Goal: Task Accomplishment & Management: Manage account settings

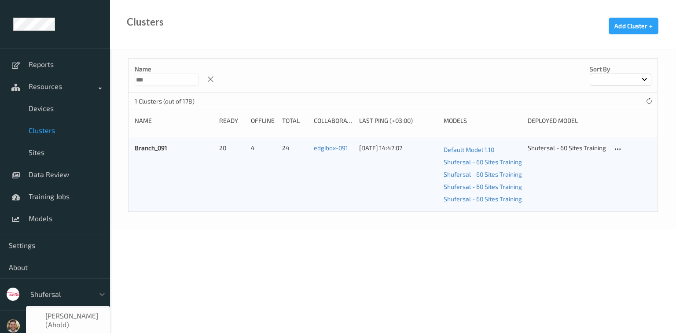
click at [42, 298] on div "shufersal" at bounding box center [60, 294] width 68 height 14
click at [51, 313] on span "H-E-B" at bounding box center [54, 313] width 19 height 9
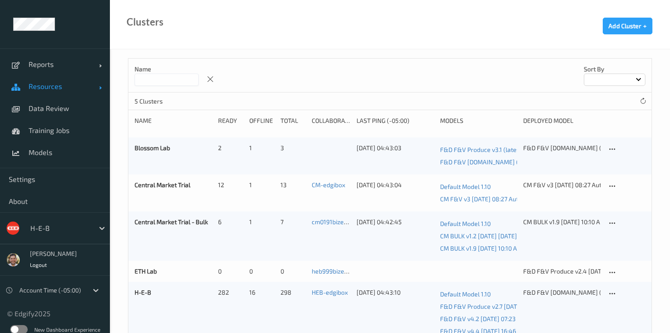
click at [43, 83] on span "Resources" at bounding box center [64, 86] width 70 height 9
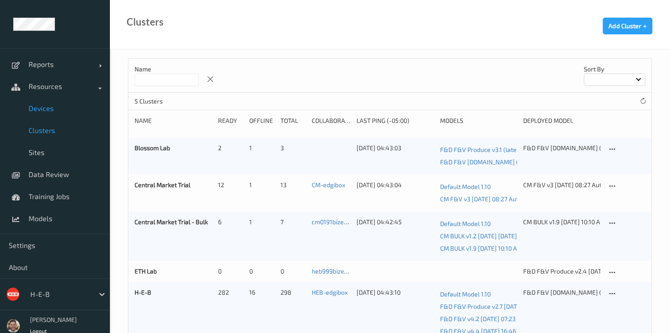
click at [48, 107] on span "Devices" at bounding box center [65, 108] width 73 height 9
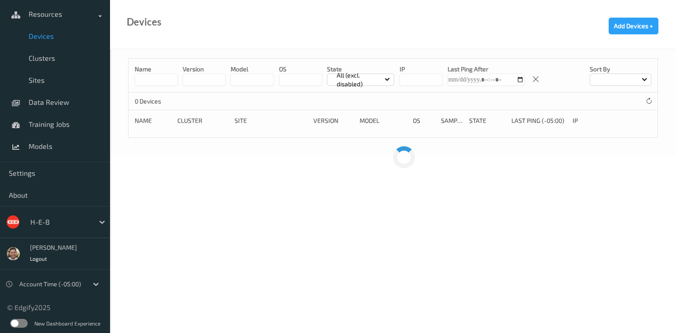
scroll to position [73, 0]
click at [16, 318] on label at bounding box center [19, 322] width 18 height 9
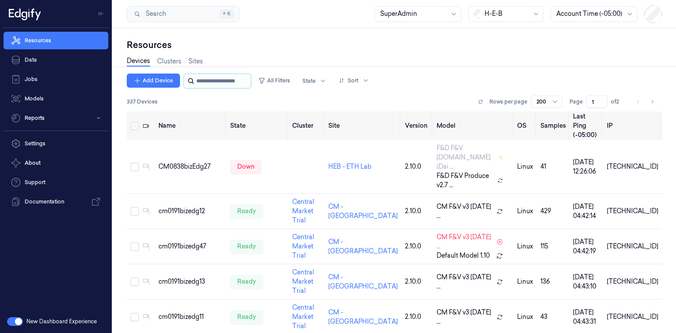
click at [211, 81] on input "string" at bounding box center [222, 81] width 53 height 14
paste input "**********"
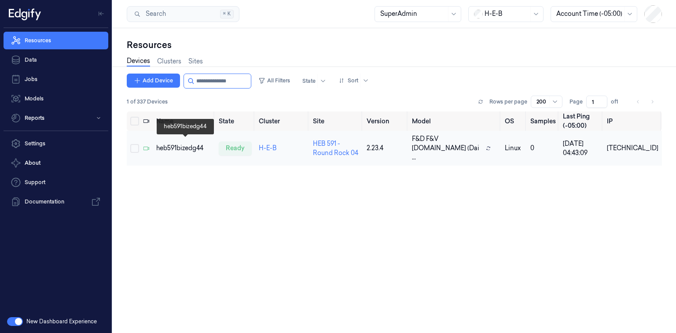
type input "**********"
click at [161, 146] on div "heb591bizedg44" at bounding box center [183, 147] width 55 height 9
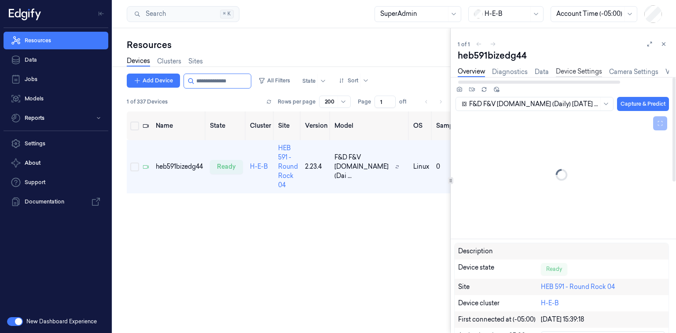
click at [588, 71] on link "Device Settings" at bounding box center [579, 72] width 46 height 10
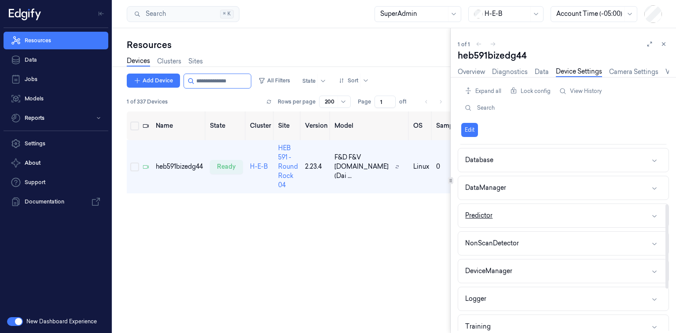
scroll to position [141, 0]
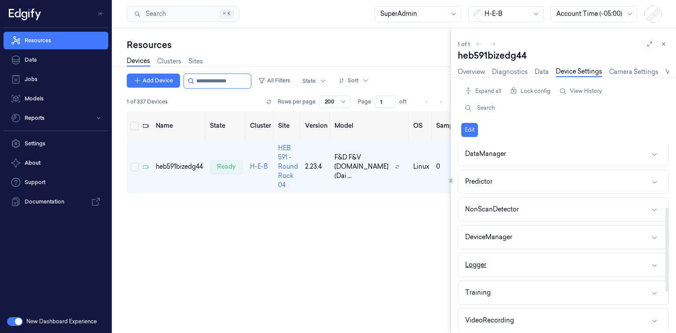
click at [497, 265] on button "Logger" at bounding box center [563, 264] width 210 height 23
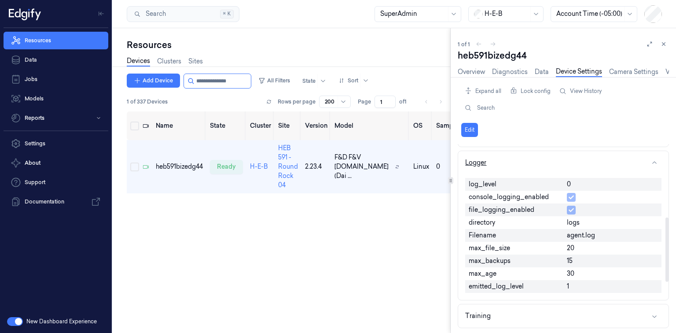
scroll to position [211, 0]
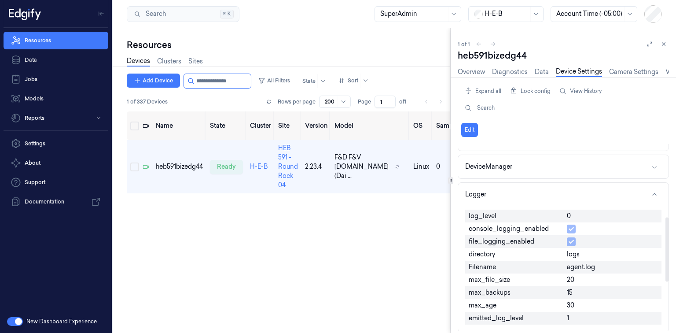
click at [571, 213] on div "0" at bounding box center [612, 215] width 98 height 13
click at [570, 213] on span "0" at bounding box center [569, 215] width 4 height 9
click at [464, 128] on button "Edit" at bounding box center [469, 130] width 17 height 14
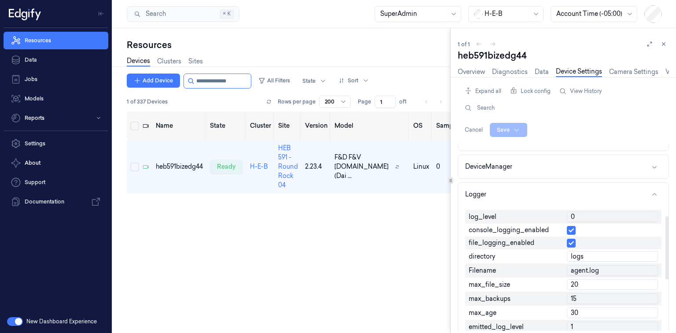
click at [586, 214] on input "0" at bounding box center [612, 216] width 91 height 11
type input "1"
click at [518, 130] on html "Resources Data Jobs Models Reports Settings About Support Documentation New Das…" at bounding box center [338, 166] width 676 height 333
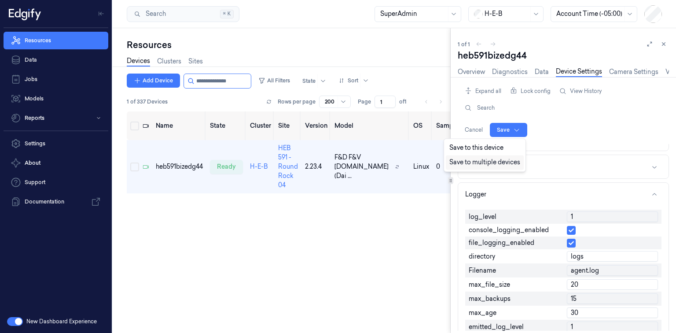
click at [473, 162] on div "Save to multiple devices" at bounding box center [485, 162] width 78 height 15
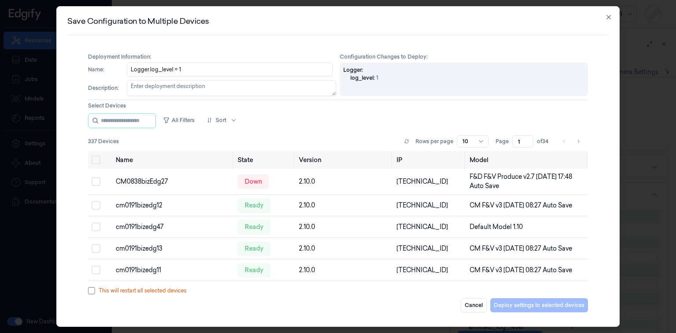
click at [135, 89] on textarea "Description :" at bounding box center [231, 88] width 209 height 16
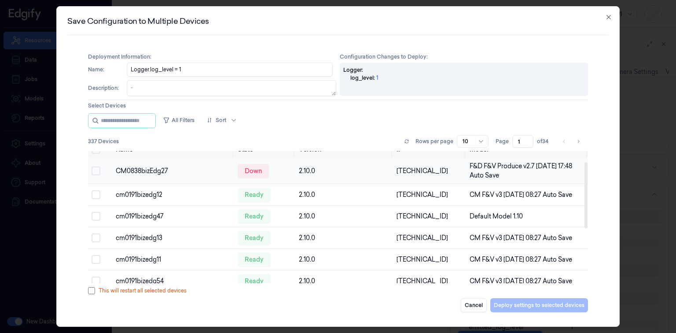
scroll to position [0, 0]
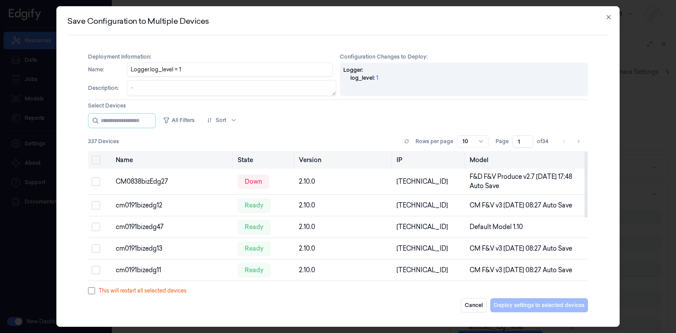
type textarea ".."
click at [95, 160] on button "Select all" at bounding box center [95, 159] width 9 height 9
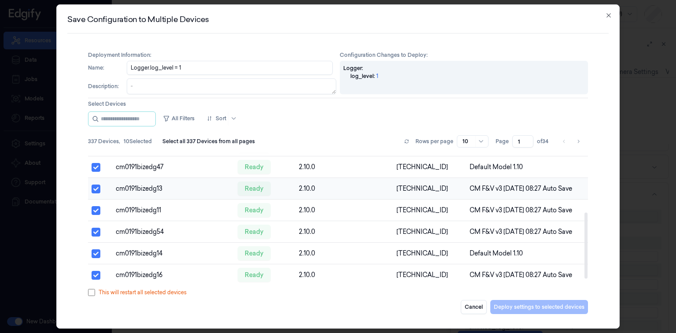
scroll to position [130, 0]
click at [474, 144] on div "10" at bounding box center [473, 141] width 32 height 12
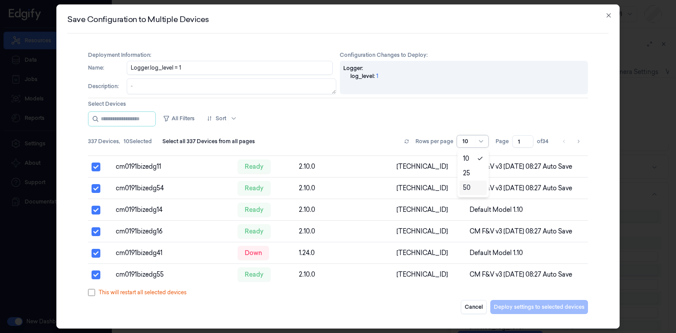
click at [464, 190] on div "50" at bounding box center [466, 187] width 7 height 9
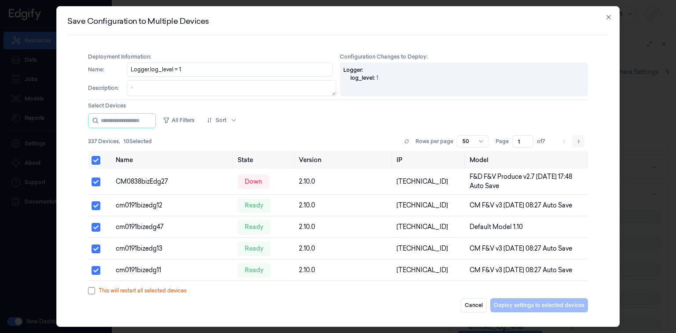
click at [578, 143] on icon "Go to next page" at bounding box center [577, 141] width 5 height 7
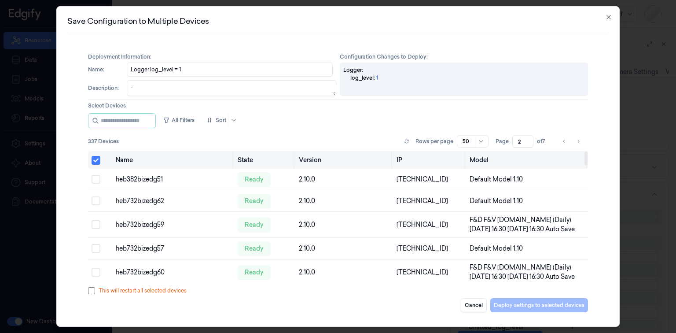
click at [95, 161] on button "Select all" at bounding box center [95, 160] width 9 height 9
click at [95, 161] on button "Select all" at bounding box center [95, 159] width 9 height 9
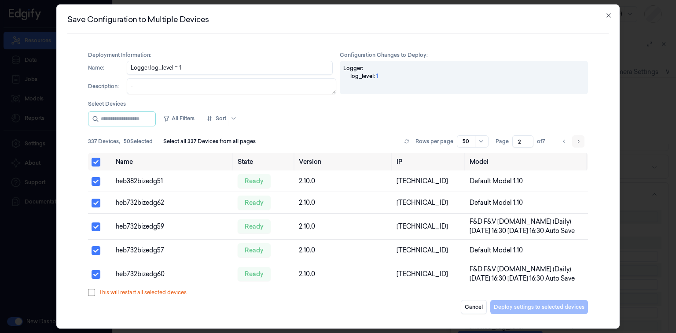
click at [578, 141] on icon "Go to next page" at bounding box center [577, 141] width 5 height 7
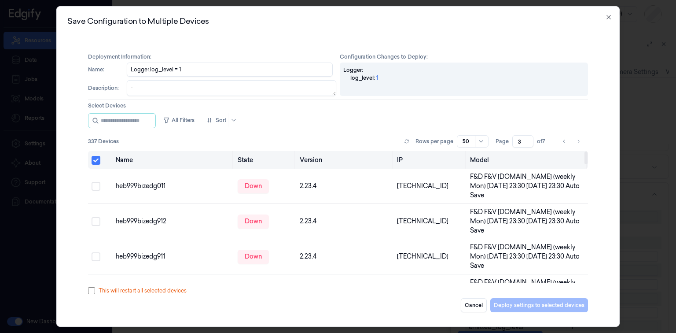
click at [97, 157] on button "Select all" at bounding box center [95, 160] width 9 height 9
click at [97, 157] on button "Select all" at bounding box center [95, 159] width 9 height 9
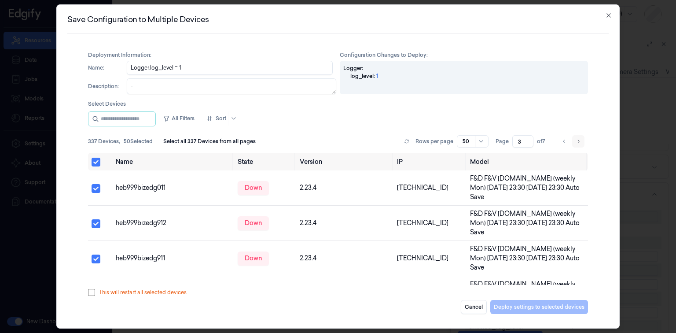
click at [582, 141] on button "Go to next page" at bounding box center [578, 141] width 12 height 12
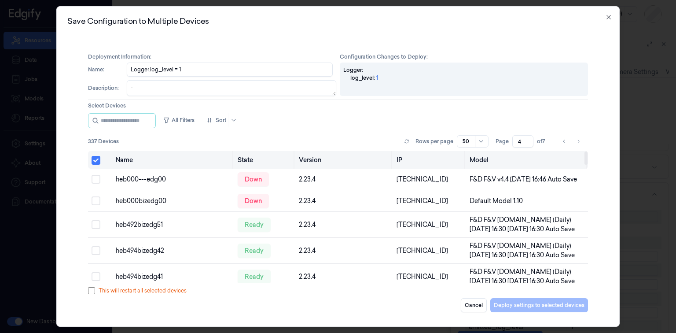
click at [95, 164] on button "Select all" at bounding box center [95, 160] width 9 height 9
click at [95, 164] on th at bounding box center [100, 160] width 24 height 18
click at [91, 156] on button "Select all" at bounding box center [95, 159] width 9 height 9
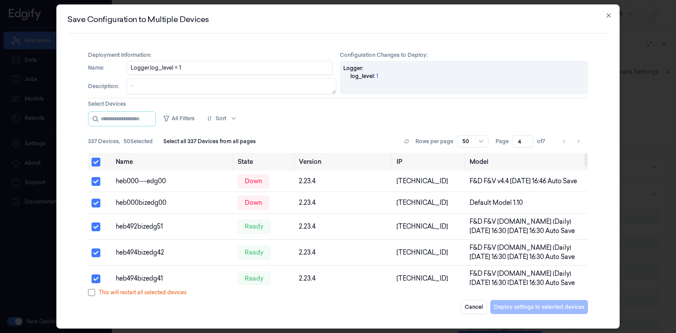
click at [577, 139] on icon "Go to next page" at bounding box center [577, 141] width 5 height 7
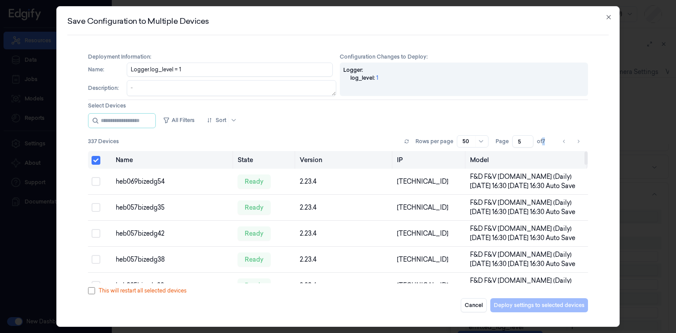
click at [95, 160] on button "Select all" at bounding box center [95, 160] width 9 height 9
click at [95, 160] on button "Select all" at bounding box center [95, 159] width 9 height 9
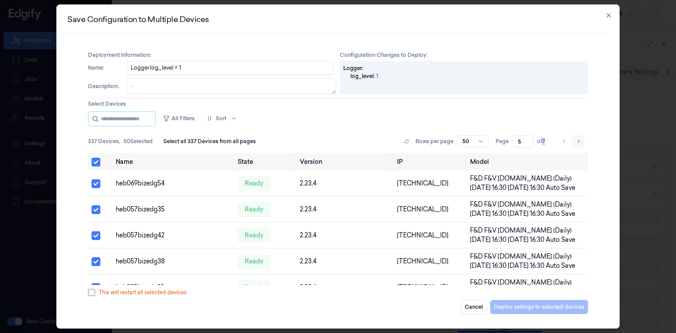
click at [581, 141] on button "Go to next page" at bounding box center [578, 141] width 12 height 12
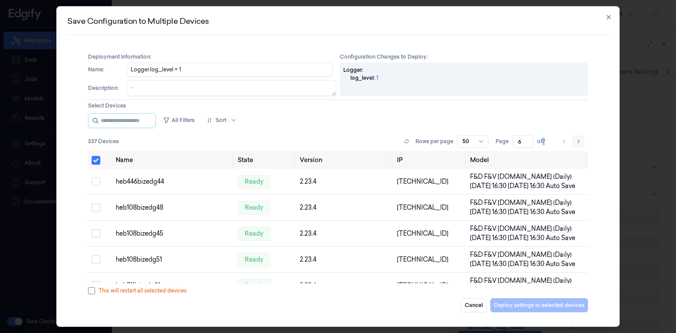
click at [581, 141] on button "Go to next page" at bounding box center [578, 141] width 12 height 12
click at [569, 143] on button "Go to previous page" at bounding box center [564, 141] width 12 height 12
click at [560, 141] on button "Go to previous page" at bounding box center [564, 141] width 12 height 12
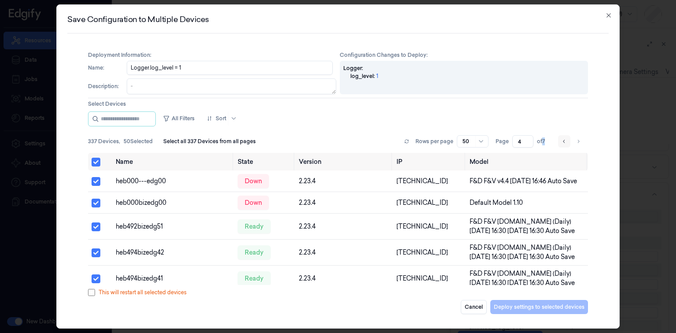
click at [560, 141] on button "Go to previous page" at bounding box center [564, 141] width 12 height 12
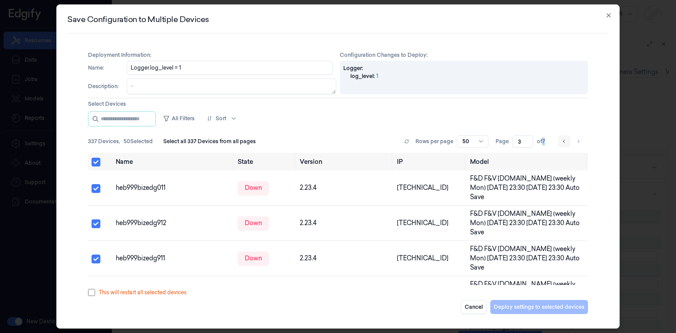
click at [560, 141] on button "Go to previous page" at bounding box center [564, 141] width 12 height 12
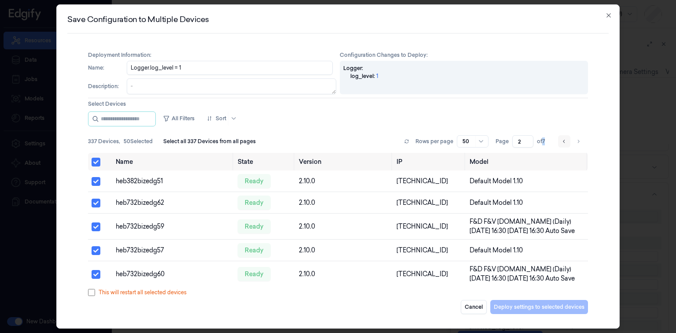
click at [560, 141] on button "Go to previous page" at bounding box center [564, 141] width 12 height 12
click at [560, 141] on li "pagination" at bounding box center [564, 141] width 12 height 12
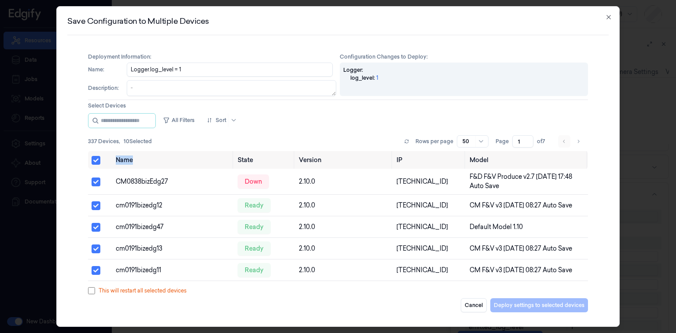
click at [560, 141] on li "pagination" at bounding box center [564, 141] width 12 height 12
click at [99, 159] on button "Select all" at bounding box center [95, 160] width 9 height 9
click at [581, 143] on button "Go to next page" at bounding box center [578, 141] width 12 height 12
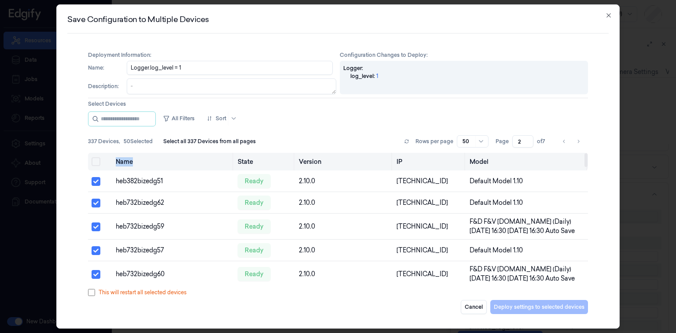
click at [97, 163] on button "Select all" at bounding box center [95, 161] width 9 height 9
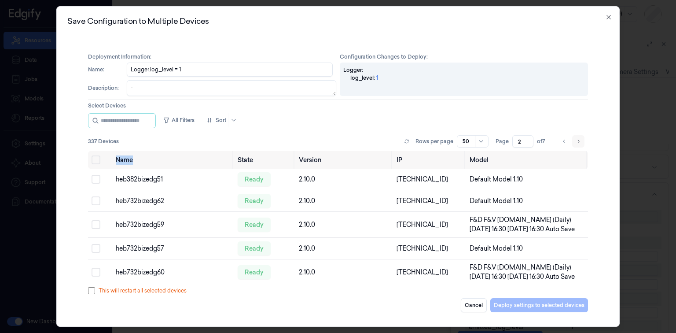
click at [583, 140] on button "Go to next page" at bounding box center [578, 141] width 12 height 12
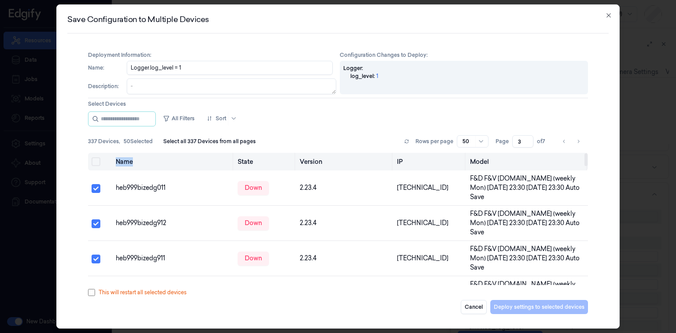
click at [95, 161] on button "Select all" at bounding box center [95, 161] width 9 height 9
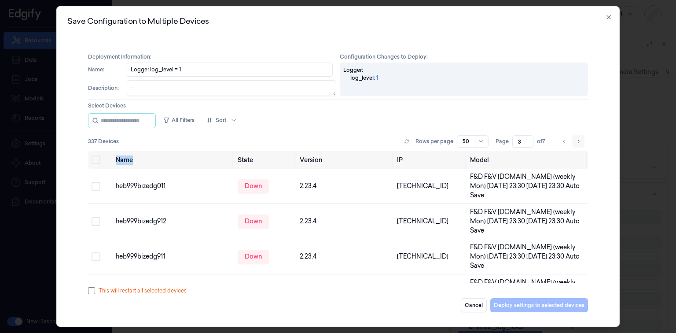
click at [579, 138] on icon "Go to next page" at bounding box center [577, 141] width 5 height 7
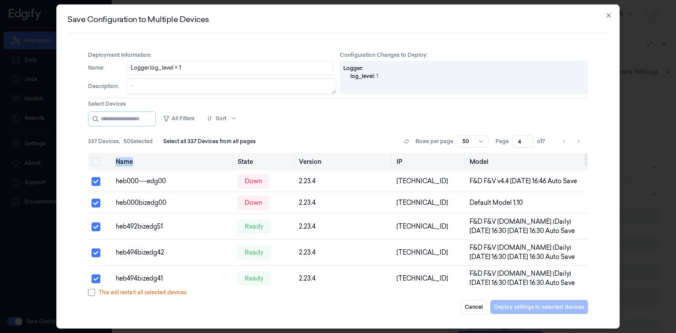
click at [94, 161] on button "Select all" at bounding box center [95, 161] width 9 height 9
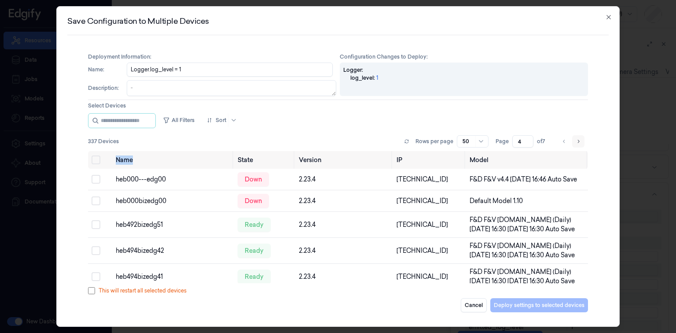
click at [577, 139] on icon "Go to next page" at bounding box center [577, 141] width 5 height 7
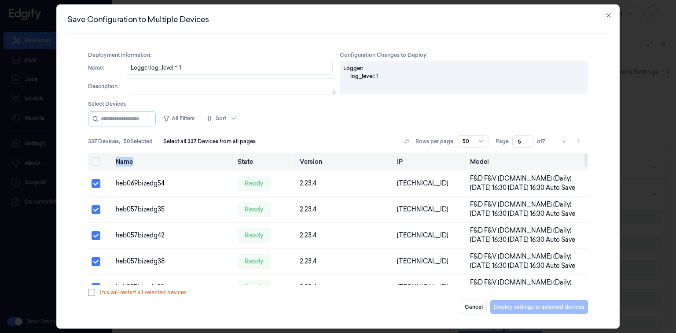
click at [94, 158] on button "Select all" at bounding box center [95, 161] width 9 height 9
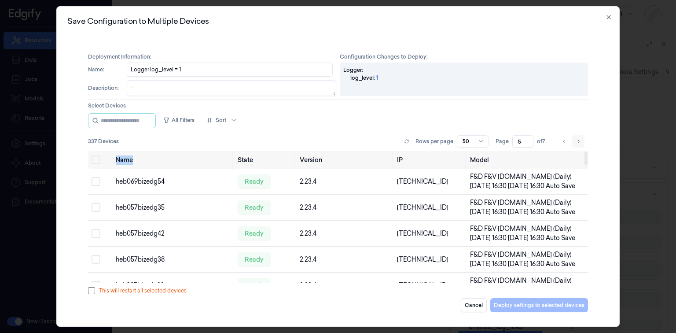
click at [580, 141] on icon "Go to next page" at bounding box center [577, 141] width 5 height 7
click at [581, 141] on button "Go to next page" at bounding box center [578, 141] width 12 height 12
type input "7"
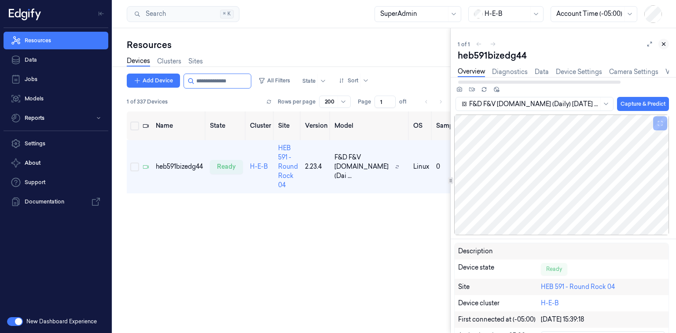
click at [665, 44] on icon at bounding box center [663, 44] width 6 height 6
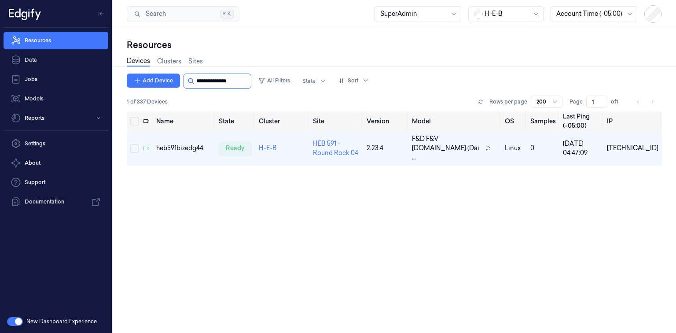
click at [218, 78] on input "string" at bounding box center [222, 81] width 53 height 14
click at [219, 78] on input "string" at bounding box center [222, 81] width 53 height 14
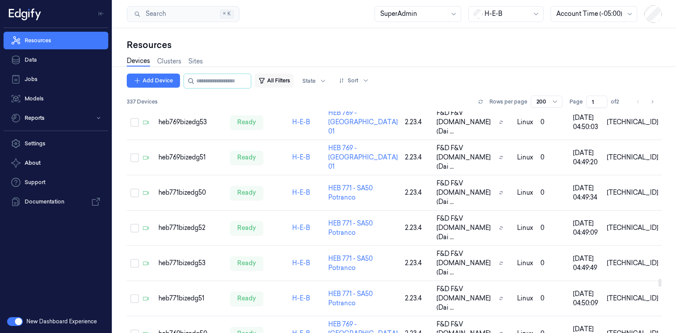
click at [290, 76] on button "All Filters" at bounding box center [274, 80] width 39 height 14
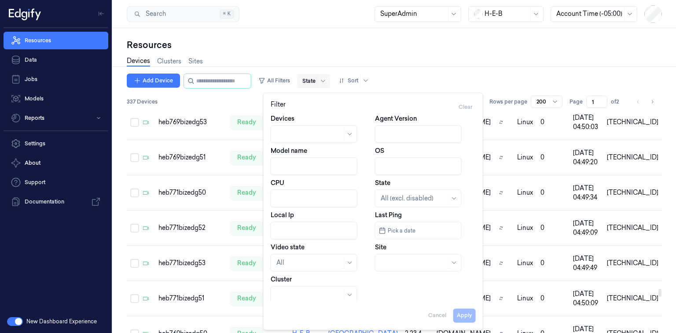
scroll to position [4839, 0]
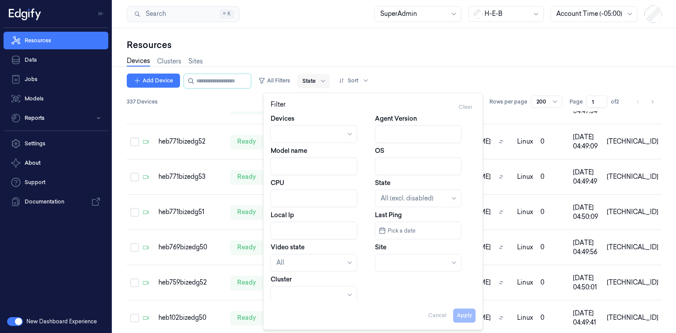
click at [315, 75] on div "State" at bounding box center [308, 81] width 13 height 14
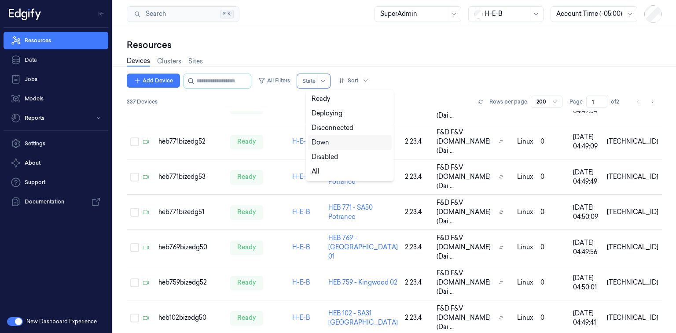
click at [337, 137] on div "Down" at bounding box center [350, 142] width 84 height 15
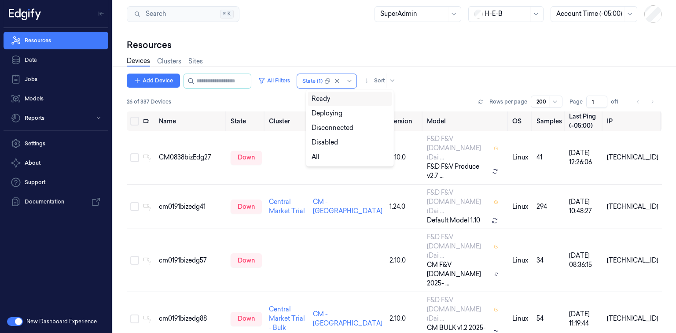
click at [414, 40] on div "Resources" at bounding box center [394, 45] width 535 height 12
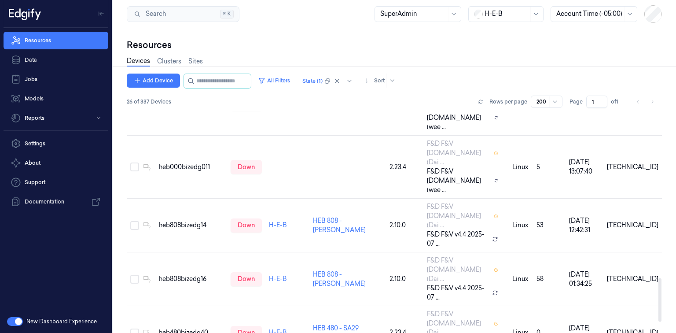
scroll to position [902, 0]
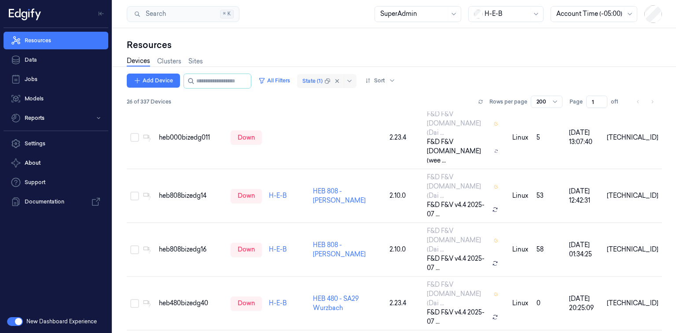
click at [322, 84] on div at bounding box center [312, 81] width 20 height 8
click at [338, 132] on div "Disconnected" at bounding box center [332, 127] width 42 height 9
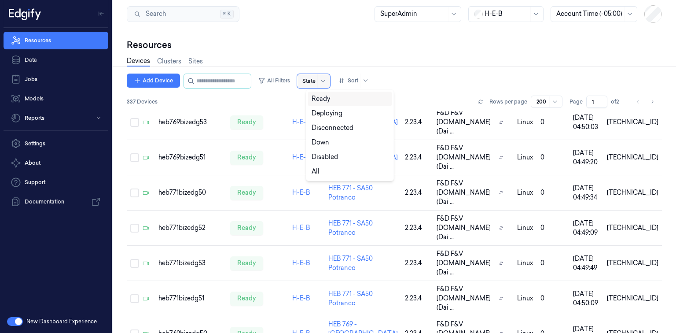
scroll to position [4839, 0]
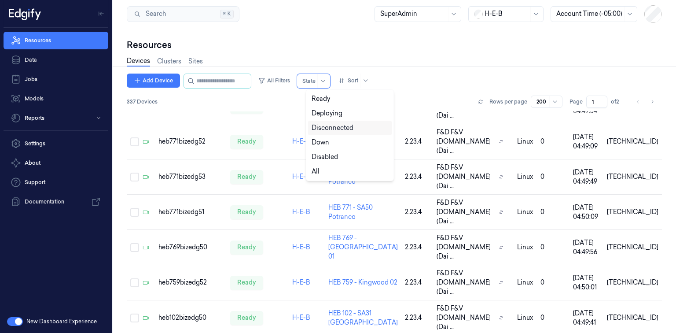
click at [330, 129] on div "Disconnected" at bounding box center [332, 127] width 42 height 9
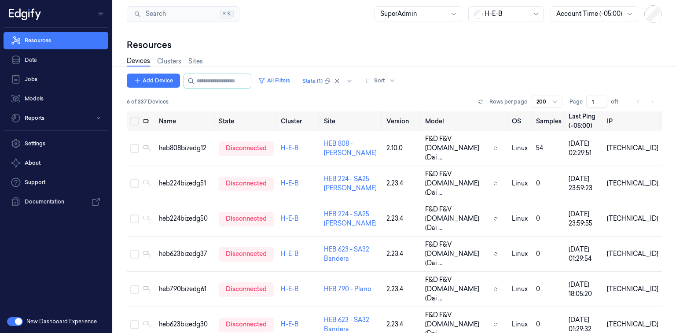
click at [457, 57] on div "Devices Clusters Sites" at bounding box center [394, 62] width 535 height 22
click at [137, 58] on link "Devices" at bounding box center [138, 61] width 23 height 10
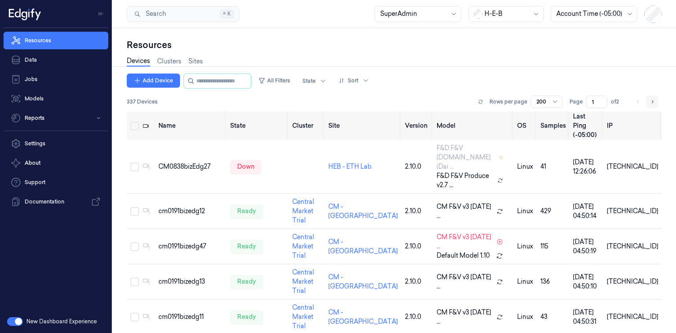
click at [656, 102] on button "Go to next page" at bounding box center [652, 101] width 12 height 12
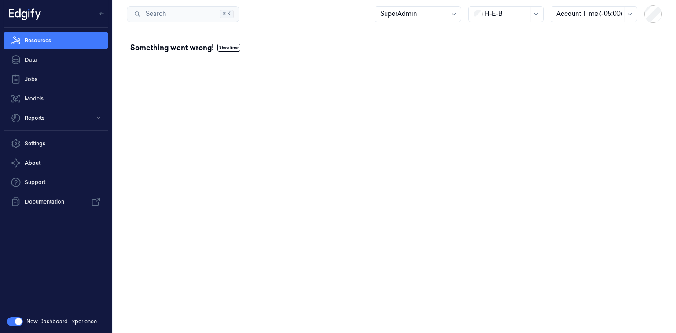
click at [35, 31] on div "Resources Data Jobs Models Reports" at bounding box center [56, 79] width 112 height 102
click at [33, 36] on link "Resources" at bounding box center [56, 41] width 105 height 18
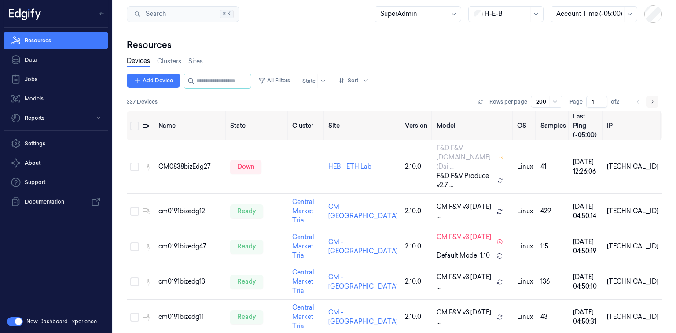
click at [651, 100] on icon "Go to next page" at bounding box center [651, 101] width 5 height 7
type input "2"
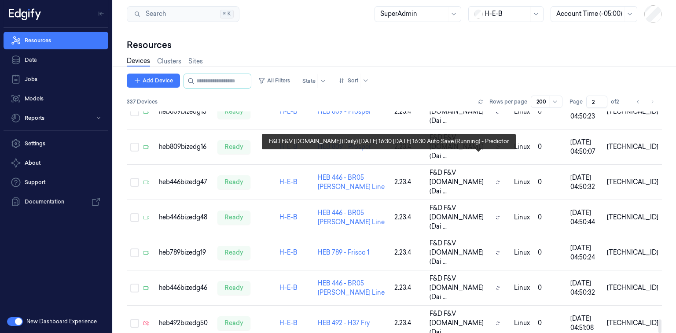
scroll to position [3385, 0]
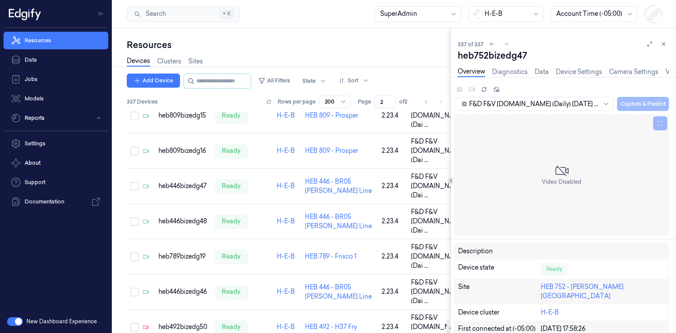
scroll to position [5712, 0]
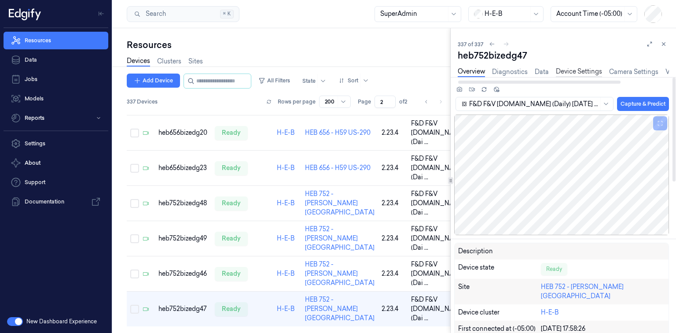
click at [573, 70] on link "Device Settings" at bounding box center [579, 72] width 46 height 10
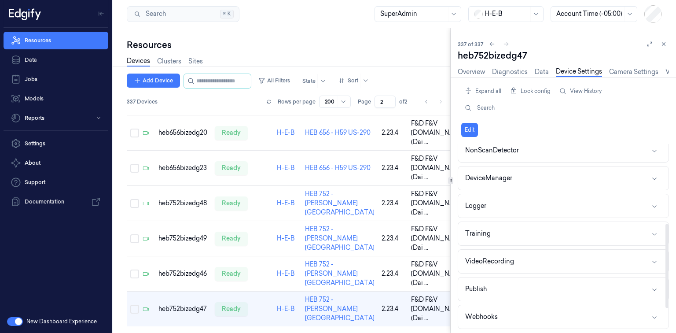
scroll to position [211, 0]
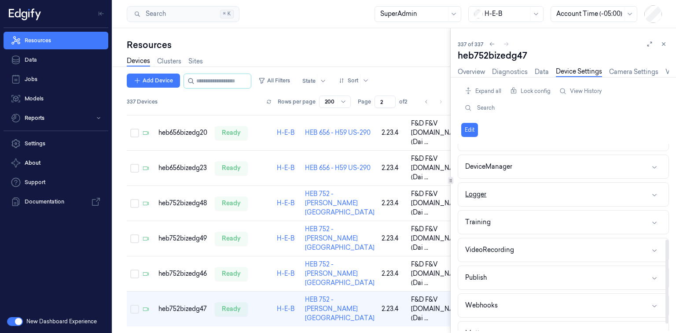
click at [604, 188] on button "Logger" at bounding box center [563, 194] width 210 height 23
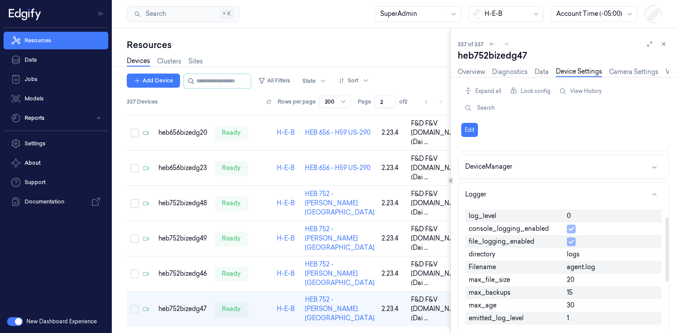
click at [569, 216] on span "0" at bounding box center [569, 215] width 4 height 9
click at [471, 134] on button "Edit" at bounding box center [469, 130] width 17 height 14
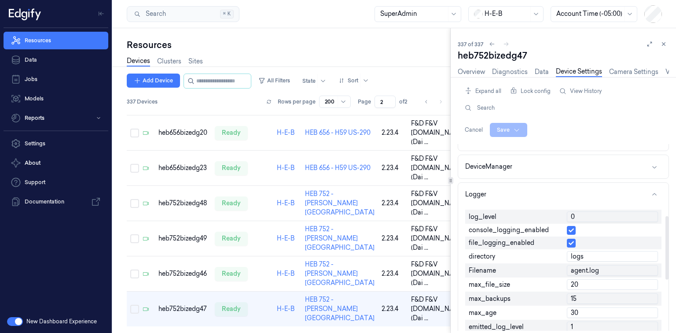
click at [602, 213] on input "0" at bounding box center [612, 216] width 91 height 11
type input "1"
click at [503, 127] on html "Resources Data Jobs Models Reports Settings About Support Documentation New Das…" at bounding box center [338, 166] width 676 height 333
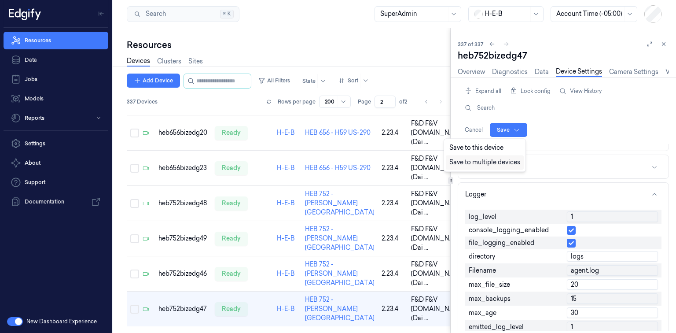
click at [495, 162] on div "Save to multiple devices" at bounding box center [485, 162] width 78 height 15
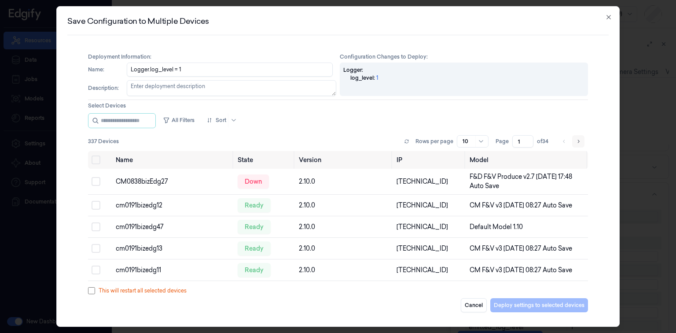
click at [578, 141] on icon "Go to next page" at bounding box center [577, 141] width 5 height 7
click at [578, 141] on li "pagination" at bounding box center [578, 141] width 12 height 12
click at [578, 141] on icon "Go to next page" at bounding box center [577, 141] width 5 height 7
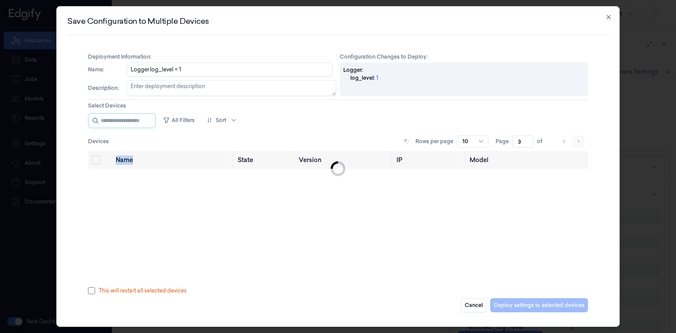
click at [578, 141] on li "pagination" at bounding box center [578, 141] width 12 height 12
click at [578, 141] on icon "Go to next page" at bounding box center [577, 141] width 5 height 7
click at [578, 141] on li "pagination" at bounding box center [578, 141] width 12 height 12
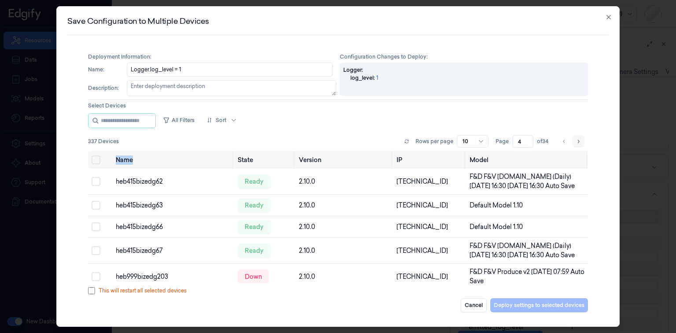
click at [578, 141] on icon "Go to next page" at bounding box center [577, 141] width 5 height 7
click at [578, 141] on li "pagination" at bounding box center [578, 141] width 12 height 12
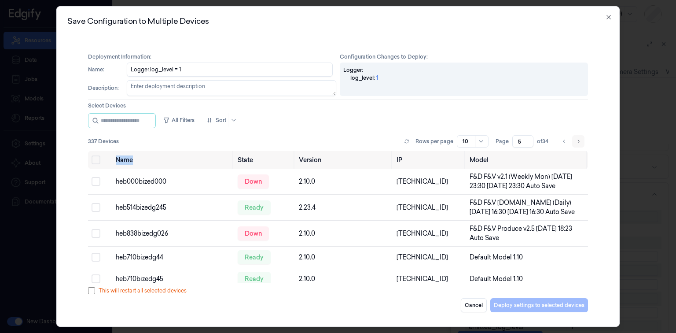
click at [578, 141] on icon "Go to next page" at bounding box center [577, 141] width 5 height 7
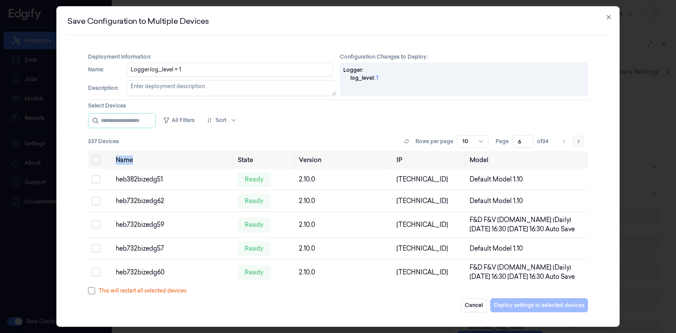
click at [578, 141] on li "pagination" at bounding box center [578, 141] width 12 height 12
click at [578, 141] on icon "Go to next page" at bounding box center [577, 141] width 5 height 7
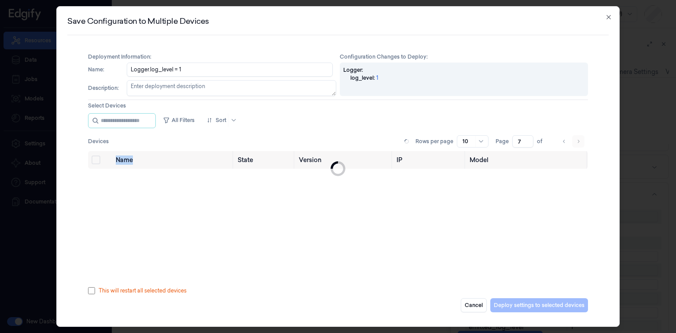
click at [578, 141] on li "pagination" at bounding box center [578, 141] width 12 height 12
click at [578, 141] on icon "Go to next page" at bounding box center [577, 141] width 5 height 7
click at [578, 141] on li "pagination" at bounding box center [578, 141] width 12 height 12
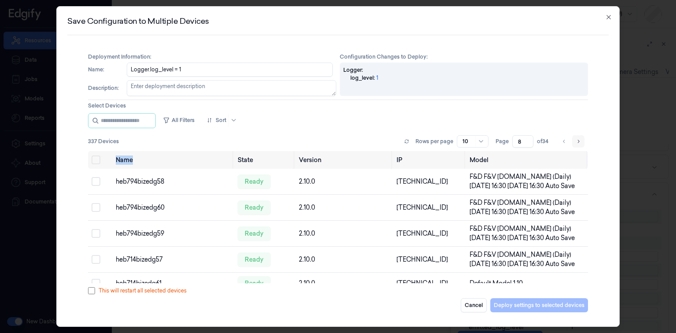
click at [578, 141] on icon "Go to next page" at bounding box center [577, 141] width 5 height 7
click at [578, 141] on li "pagination" at bounding box center [578, 141] width 12 height 12
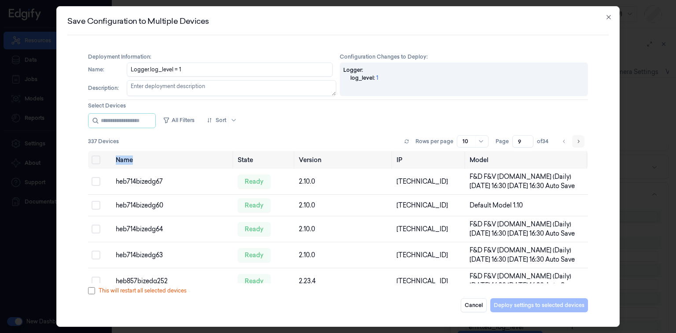
click at [578, 141] on icon "Go to next page" at bounding box center [577, 141] width 5 height 7
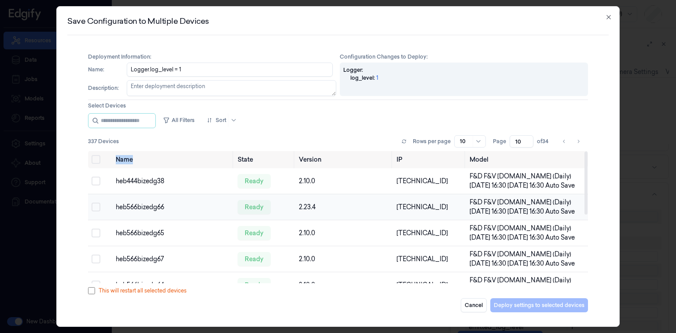
scroll to position [0, 0]
click at [577, 139] on icon "Go to next page" at bounding box center [577, 141] width 5 height 7
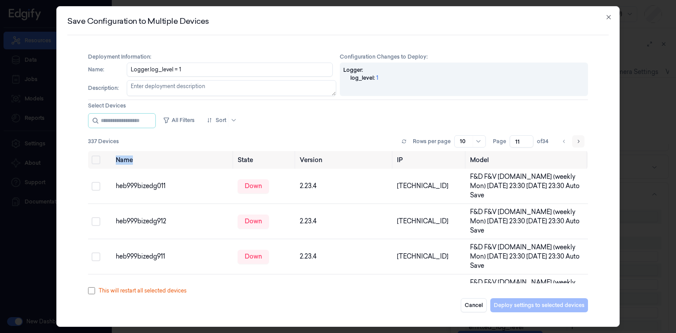
click at [580, 142] on icon "Go to next page" at bounding box center [577, 141] width 5 height 7
click at [580, 142] on li "pagination" at bounding box center [578, 141] width 12 height 12
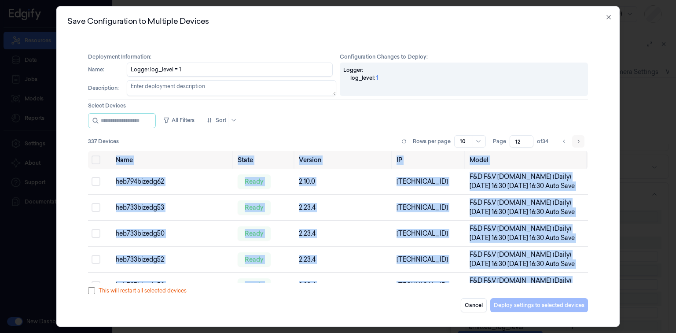
click at [580, 141] on icon "Go to next page" at bounding box center [577, 141] width 5 height 7
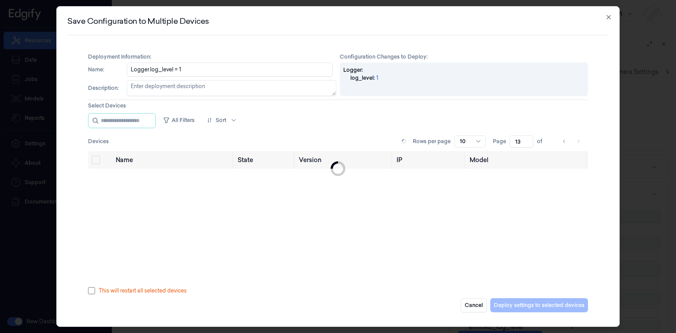
click at [580, 141] on li "pagination" at bounding box center [578, 141] width 12 height 12
click at [580, 141] on icon "Go to next page" at bounding box center [577, 141] width 5 height 7
click at [580, 141] on li "pagination" at bounding box center [578, 141] width 12 height 12
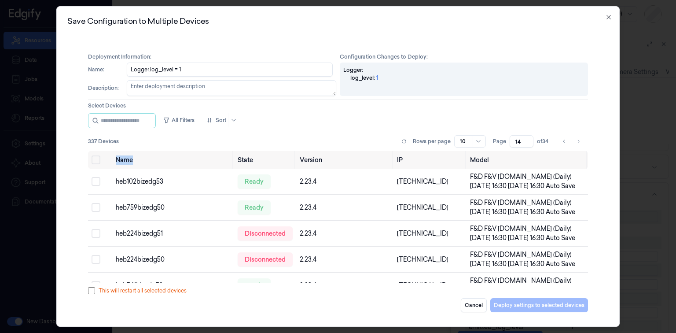
click at [580, 141] on icon "Go to next page" at bounding box center [577, 141] width 5 height 7
click at [580, 141] on li "pagination" at bounding box center [578, 141] width 12 height 12
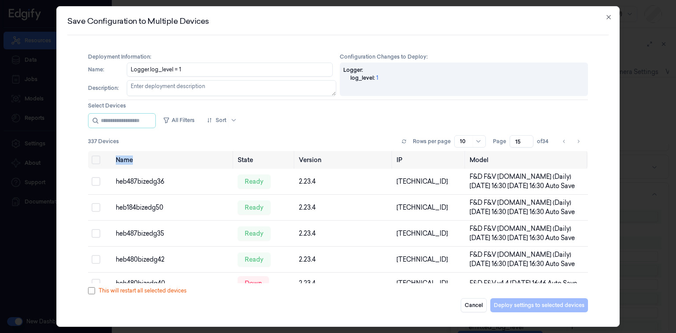
click at [580, 141] on icon "Go to next page" at bounding box center [577, 141] width 5 height 7
click at [580, 141] on li "pagination" at bounding box center [578, 141] width 12 height 12
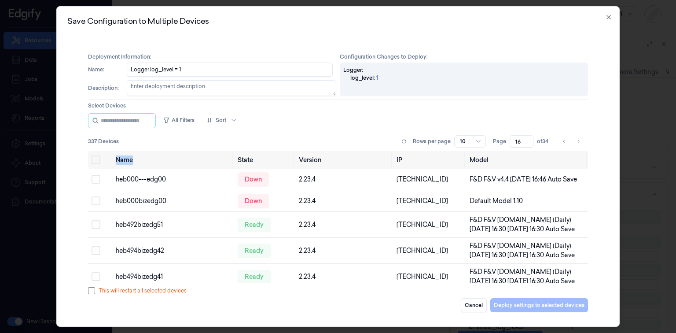
click at [580, 141] on icon "Go to next page" at bounding box center [577, 141] width 5 height 7
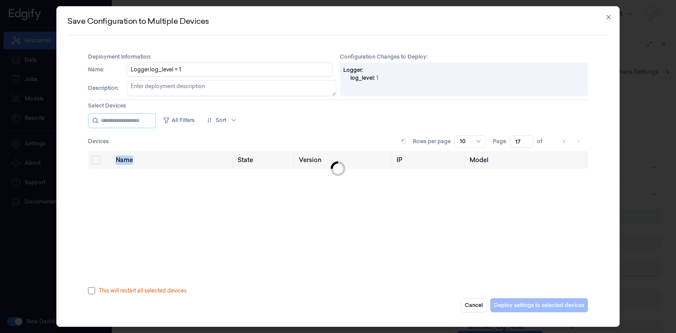
click at [580, 141] on li "pagination" at bounding box center [578, 141] width 12 height 12
click at [580, 141] on icon "Go to next page" at bounding box center [577, 141] width 5 height 7
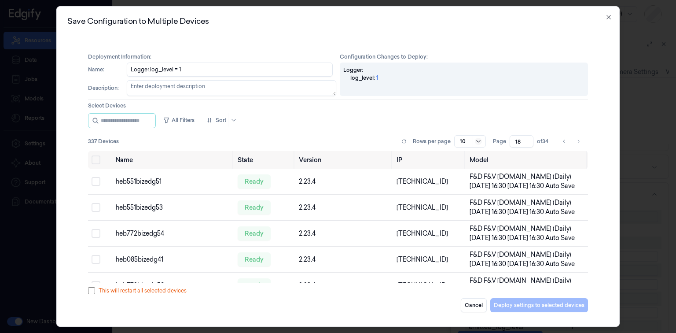
click at [479, 143] on icon at bounding box center [478, 141] width 7 height 7
click at [465, 184] on div "50" at bounding box center [463, 187] width 7 height 9
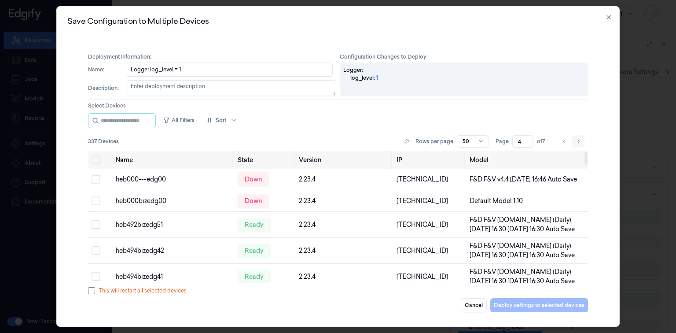
click at [582, 143] on button "Go to next page" at bounding box center [578, 141] width 12 height 12
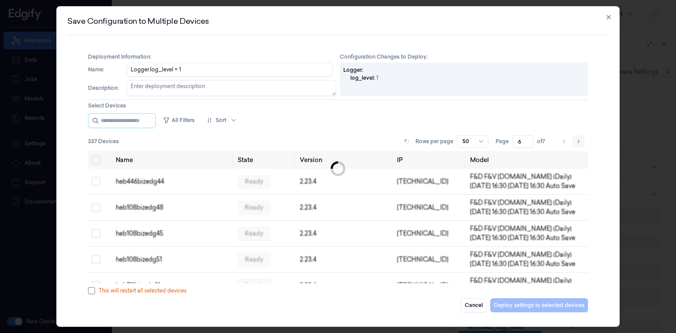
click at [582, 143] on button "Go to next page" at bounding box center [578, 141] width 12 height 12
type input "7"
click at [582, 143] on li "pagination" at bounding box center [578, 141] width 12 height 12
click at [99, 156] on button "Select all" at bounding box center [95, 159] width 9 height 9
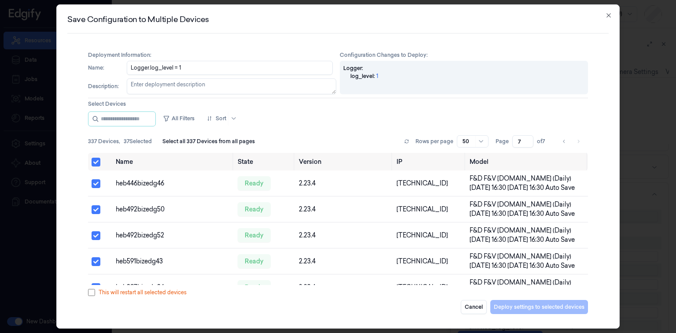
click at [211, 85] on textarea "Description :" at bounding box center [231, 86] width 209 height 16
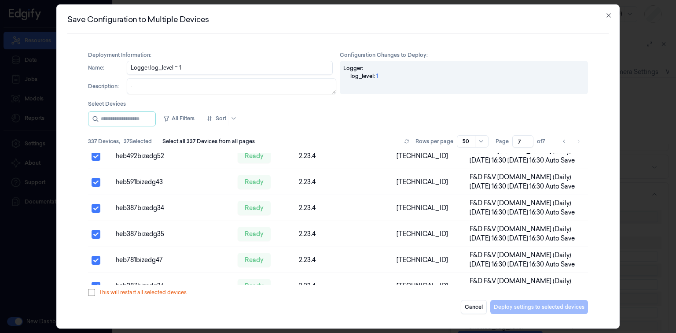
scroll to position [176, 0]
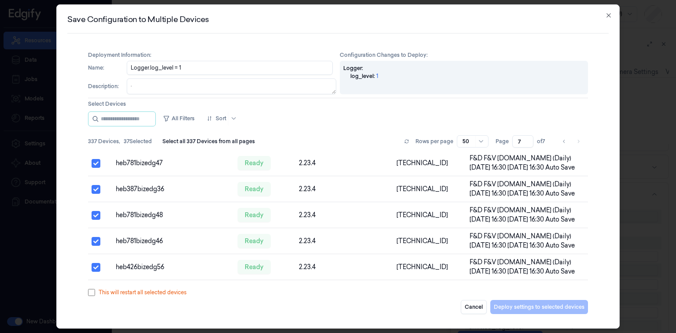
type textarea "."
click at [570, 309] on button "Deploy settings to selected devices" at bounding box center [539, 307] width 98 height 14
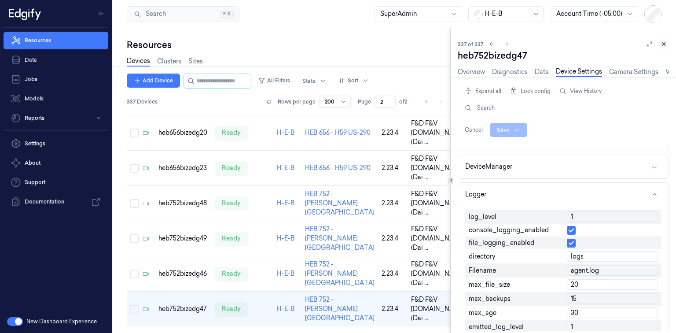
click at [663, 43] on icon at bounding box center [663, 44] width 6 height 6
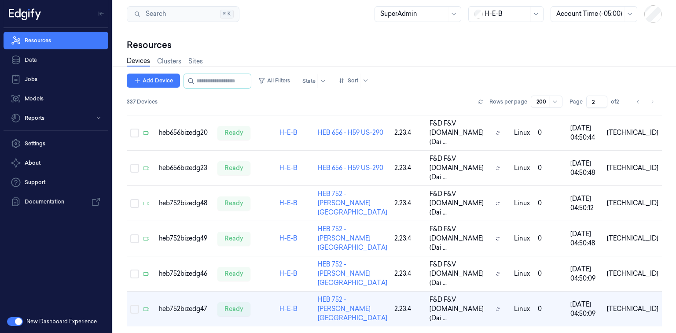
scroll to position [3385, 0]
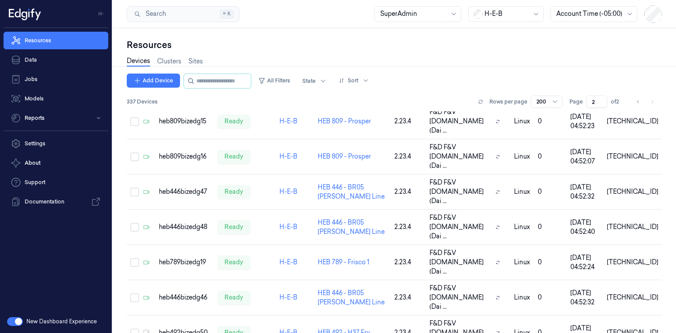
scroll to position [3385, 0]
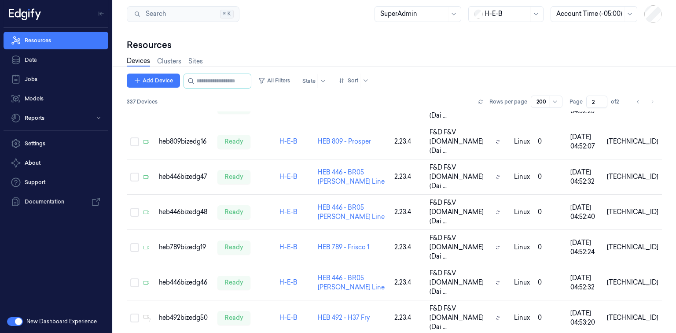
click at [651, 100] on li "pagination" at bounding box center [652, 101] width 12 height 12
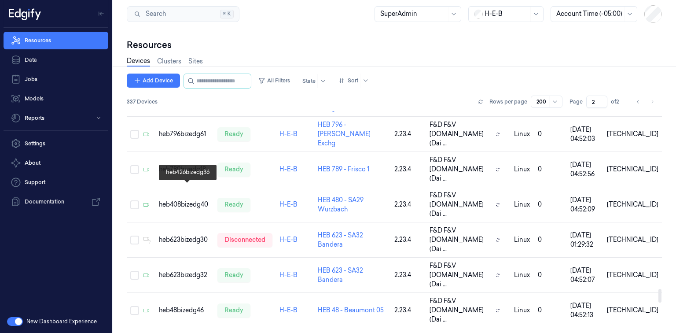
scroll to position [2892, 0]
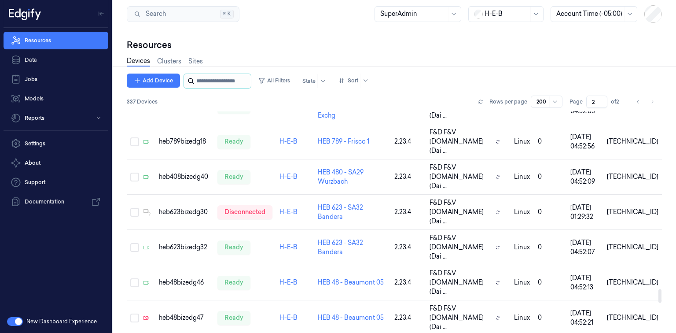
click at [208, 81] on input "string" at bounding box center [222, 81] width 53 height 14
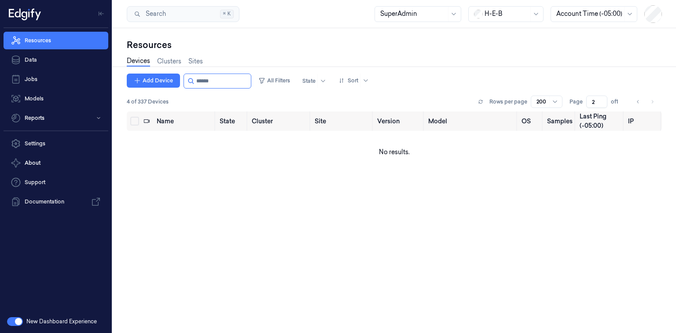
type input "******"
click at [140, 95] on div "4 of 337 Devices Rows per page 200 Page 2 of 1" at bounding box center [394, 101] width 535 height 12
click at [314, 84] on div at bounding box center [308, 81] width 13 height 8
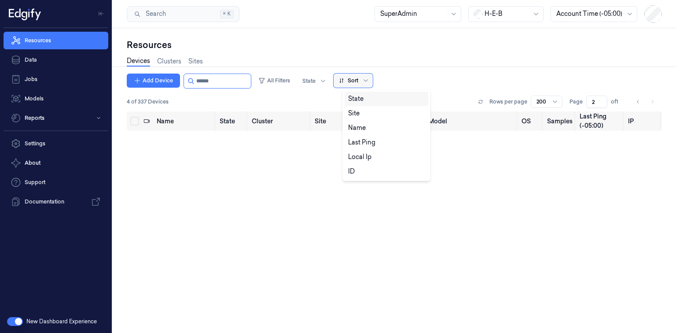
click at [370, 75] on div at bounding box center [365, 80] width 11 height 14
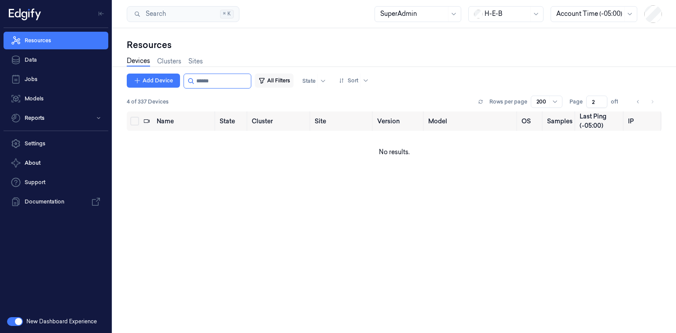
click at [279, 78] on button "All Filters" at bounding box center [274, 80] width 39 height 14
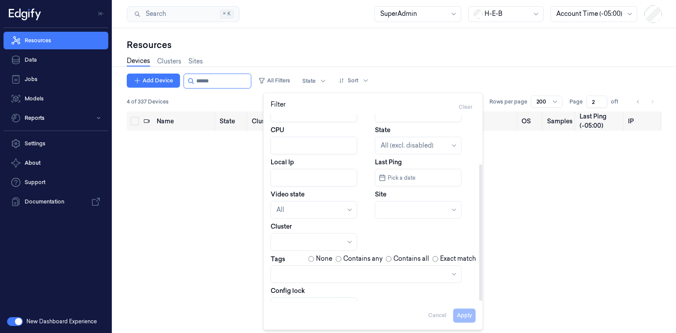
scroll to position [68, 0]
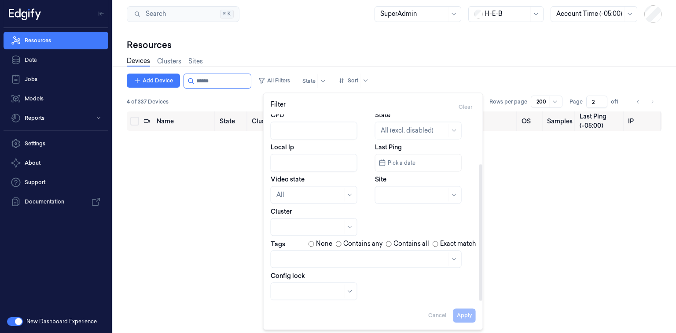
click at [323, 42] on div "Resources" at bounding box center [394, 45] width 535 height 12
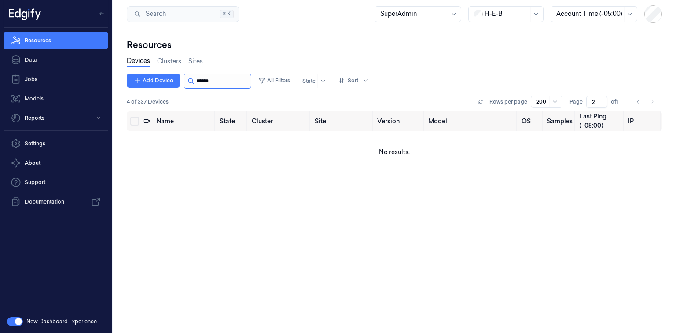
click at [202, 78] on input "string" at bounding box center [222, 81] width 53 height 14
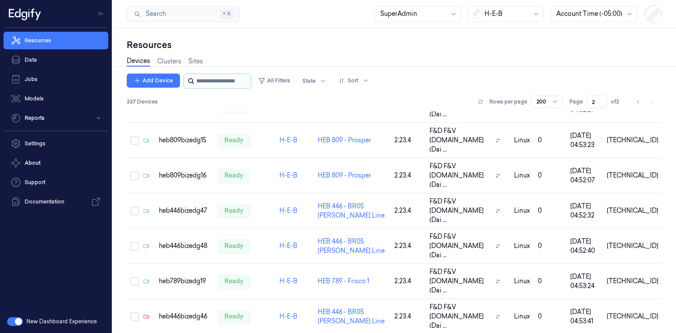
scroll to position [3385, 0]
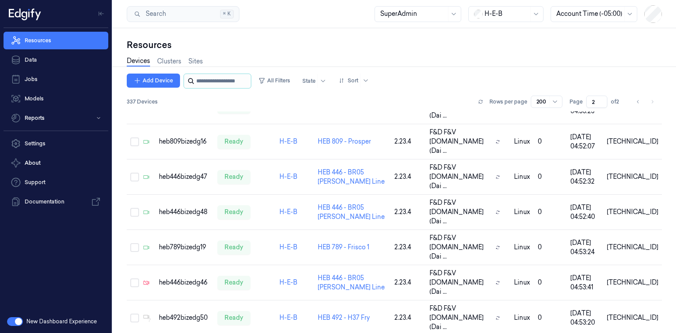
type input "*"
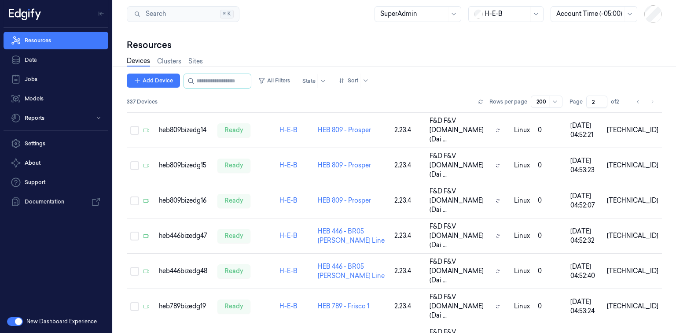
scroll to position [3385, 0]
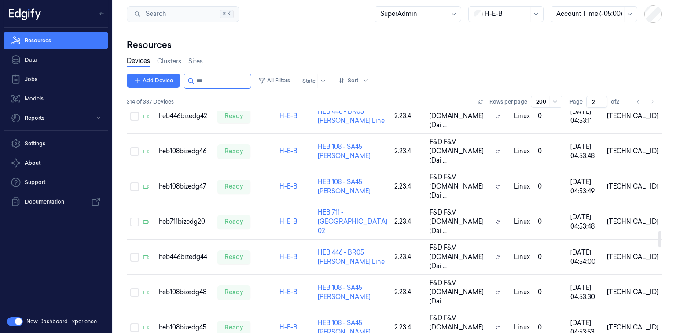
scroll to position [2316, 0]
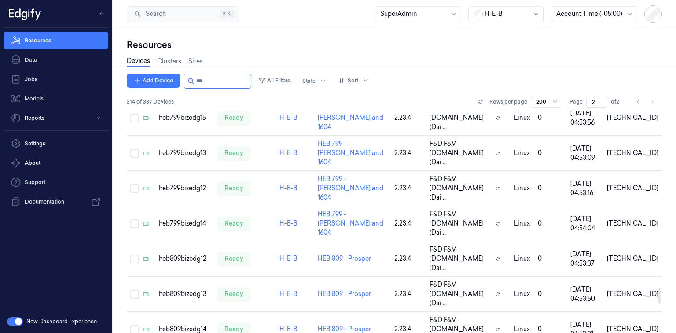
scroll to position [2790, 0]
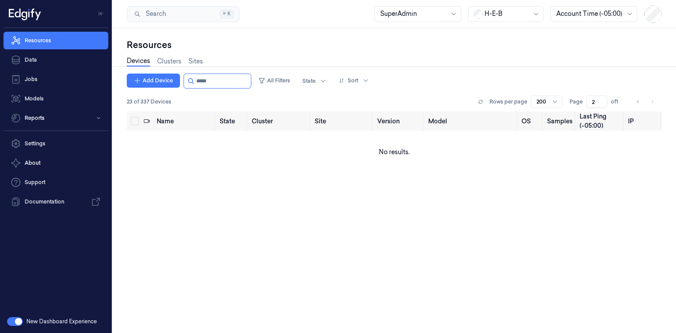
type input "******"
click at [636, 103] on icon "Go to previous page" at bounding box center [637, 101] width 5 height 7
type input "1"
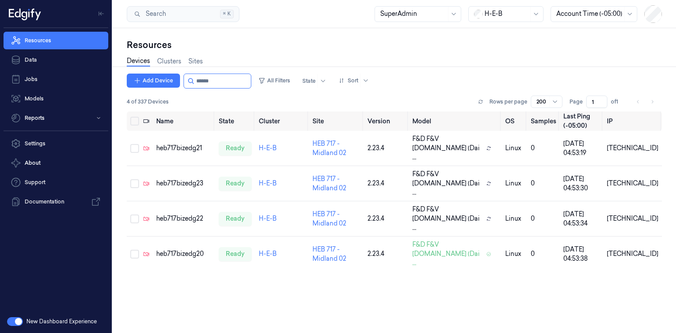
click at [653, 101] on li "pagination" at bounding box center [652, 101] width 12 height 12
click at [651, 101] on li "pagination" at bounding box center [652, 101] width 12 height 12
click at [654, 100] on li "pagination" at bounding box center [652, 101] width 12 height 12
click at [628, 101] on div "Rows per page 200 Page 1 of 1" at bounding box center [568, 101] width 186 height 12
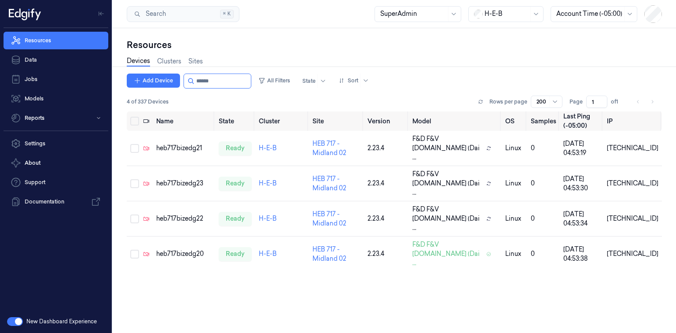
click at [632, 101] on li "pagination" at bounding box center [638, 101] width 12 height 12
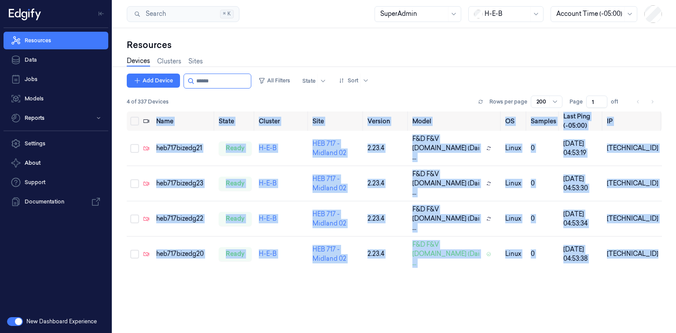
click at [635, 101] on li "pagination" at bounding box center [638, 101] width 12 height 12
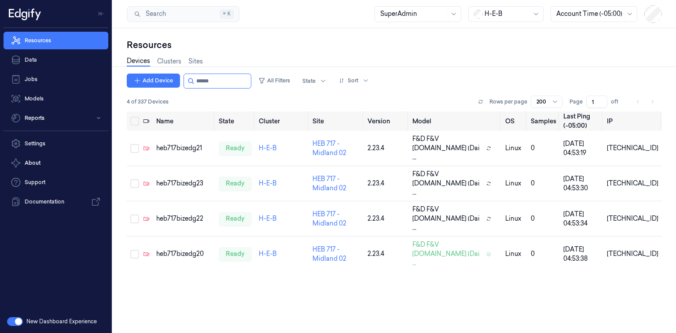
click at [635, 101] on li "pagination" at bounding box center [638, 101] width 12 height 12
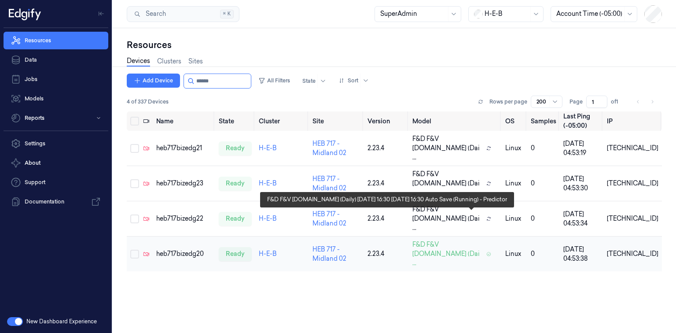
click at [475, 240] on span "F&D F&V [DOMAIN_NAME] (Dai ..." at bounding box center [447, 254] width 70 height 28
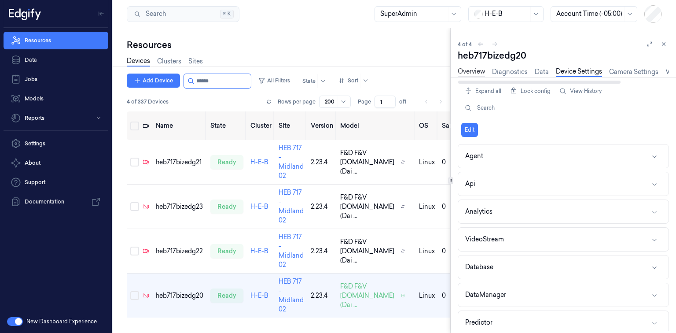
click at [468, 68] on link "Overview" at bounding box center [470, 72] width 27 height 10
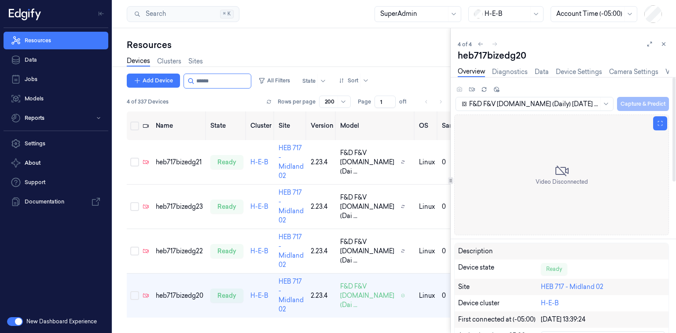
click at [570, 160] on div "Video Disconnected" at bounding box center [561, 174] width 215 height 121
click at [570, 159] on div "Video Disconnected" at bounding box center [561, 174] width 215 height 121
click at [666, 123] on button at bounding box center [660, 123] width 14 height 14
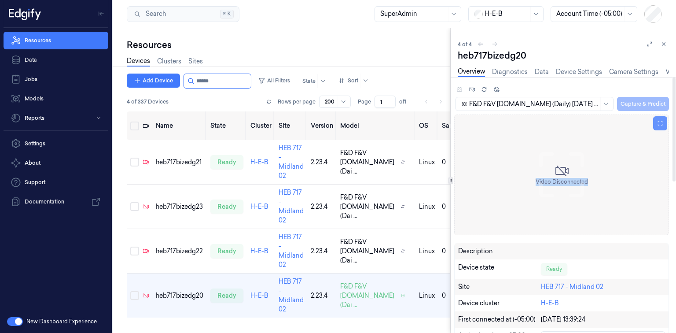
click at [664, 123] on button at bounding box center [660, 123] width 14 height 14
click at [565, 169] on icon at bounding box center [561, 171] width 14 height 14
click at [565, 174] on icon at bounding box center [561, 171] width 14 height 14
click at [664, 40] on button at bounding box center [663, 44] width 11 height 11
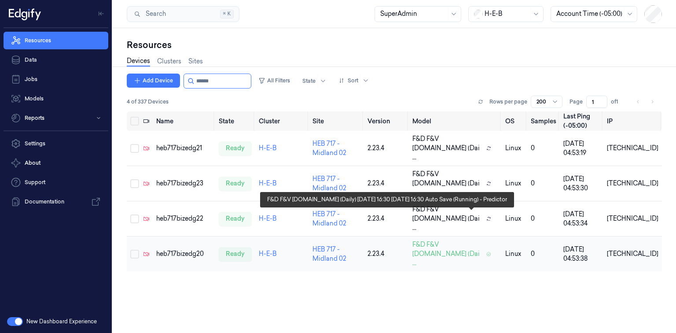
click at [466, 240] on span "F&D F&V [DOMAIN_NAME] (Dai ..." at bounding box center [447, 254] width 70 height 28
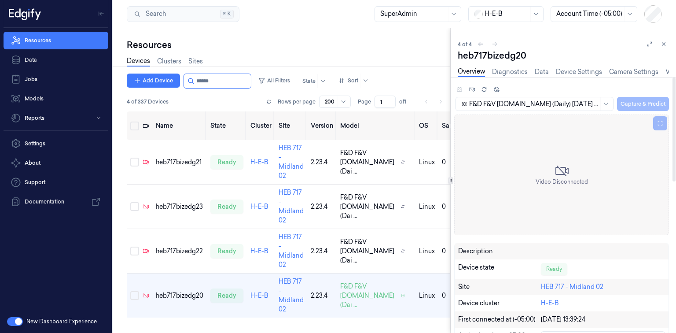
click at [658, 106] on div "F&D F&V v4.5.ST (Daily) 2025-08-03 16:30 2025-08-03 16:30 Auto Save Capture & P…" at bounding box center [561, 103] width 215 height 15
click at [665, 126] on button at bounding box center [660, 123] width 14 height 14
click at [662, 46] on icon at bounding box center [663, 44] width 6 height 6
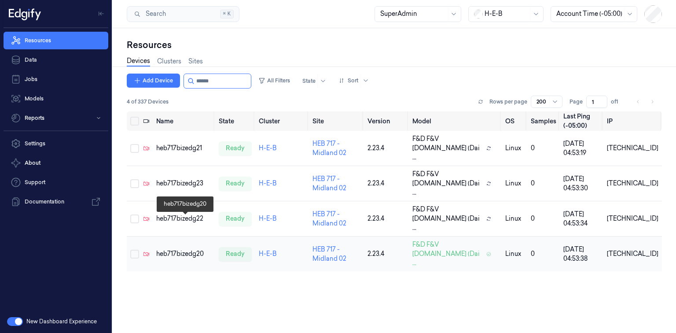
click at [157, 249] on div "heb717bizedg20" at bounding box center [183, 253] width 55 height 9
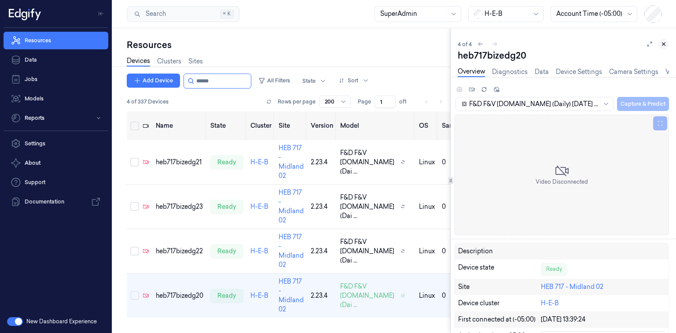
click at [664, 41] on icon at bounding box center [663, 44] width 6 height 6
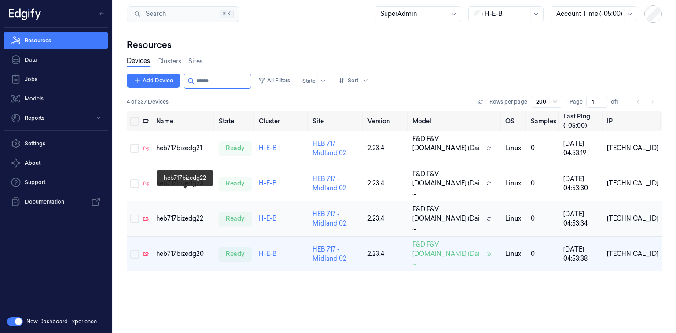
click at [164, 214] on div "heb717bizedg22" at bounding box center [183, 218] width 55 height 9
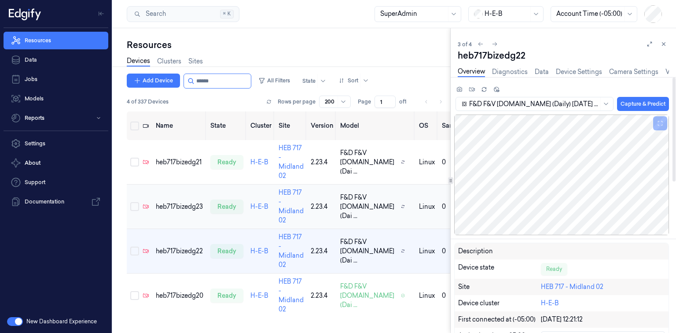
click at [189, 184] on td "heb717bizedg23" at bounding box center [179, 206] width 55 height 44
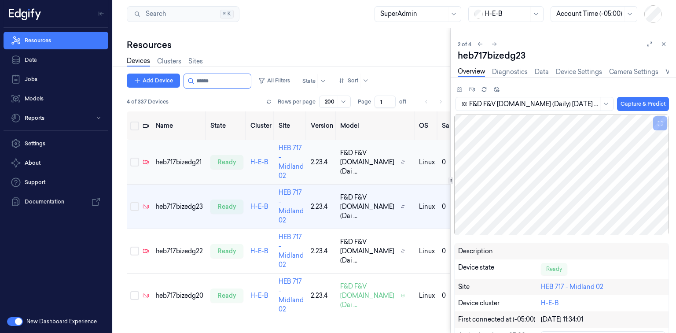
click at [175, 140] on td "heb717bizedg21" at bounding box center [179, 162] width 55 height 44
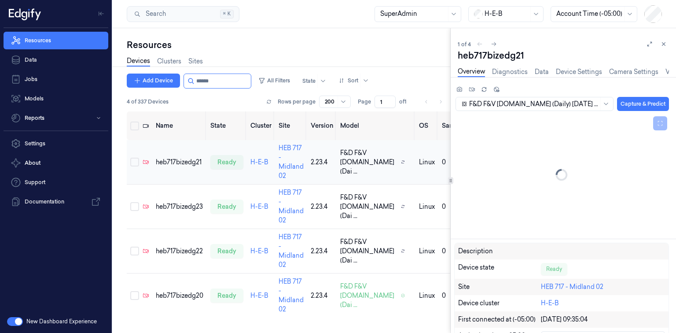
click at [175, 158] on td "heb717bizedg21" at bounding box center [179, 162] width 55 height 44
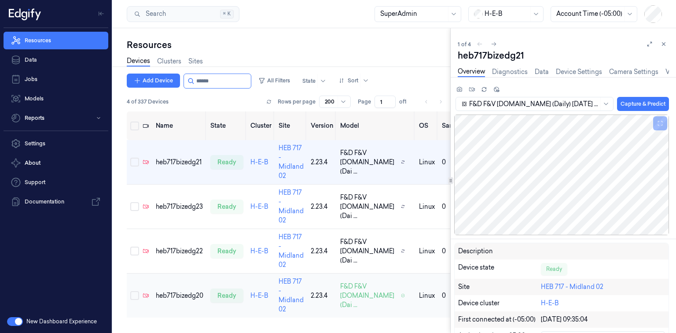
click at [159, 279] on td "heb717bizedg20" at bounding box center [179, 295] width 55 height 44
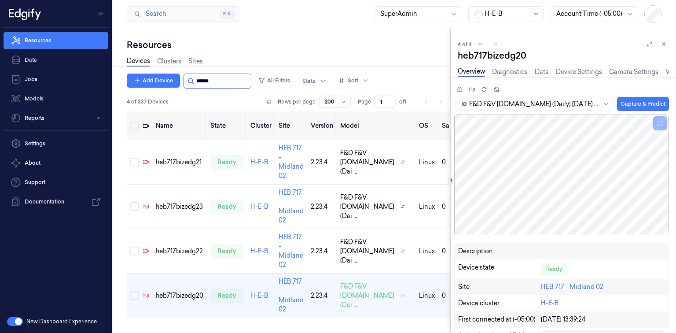
click at [218, 77] on input "string" at bounding box center [222, 81] width 53 height 14
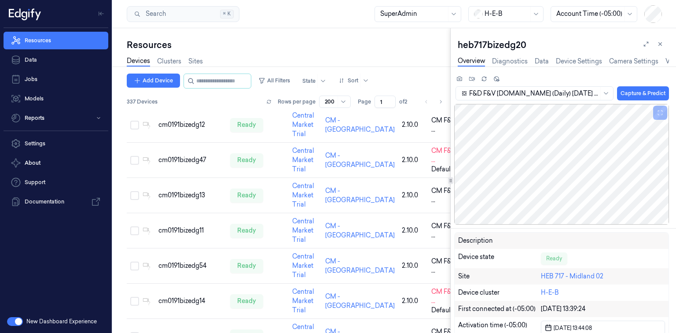
scroll to position [86, 0]
click at [236, 77] on input "string" at bounding box center [222, 81] width 53 height 14
paste input "******"
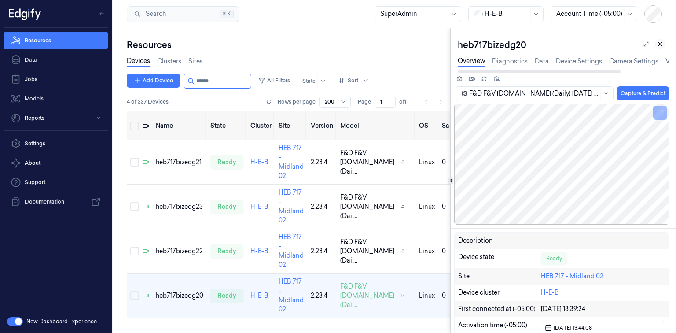
type input "******"
click at [661, 45] on icon at bounding box center [659, 44] width 3 height 3
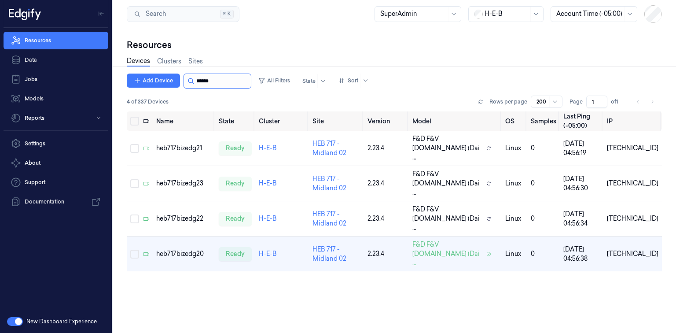
click at [204, 77] on input "string" at bounding box center [222, 81] width 53 height 14
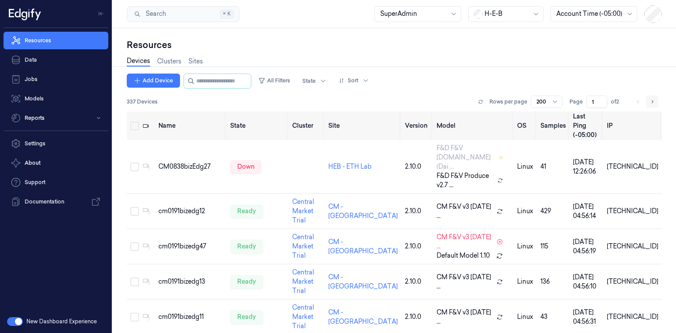
click at [650, 100] on icon "Go to next page" at bounding box center [651, 101] width 5 height 7
type input "2"
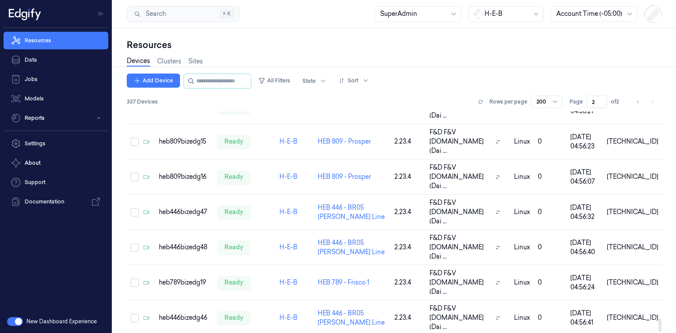
scroll to position [3385, 0]
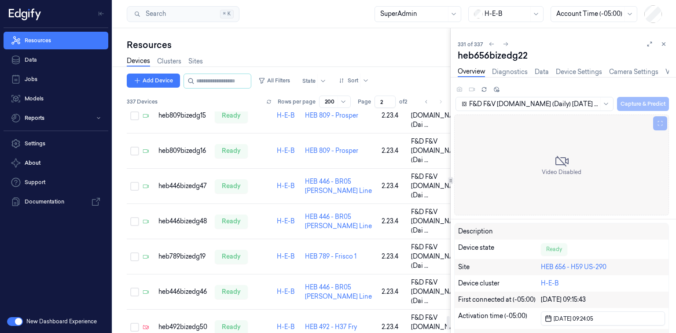
scroll to position [3283, 0]
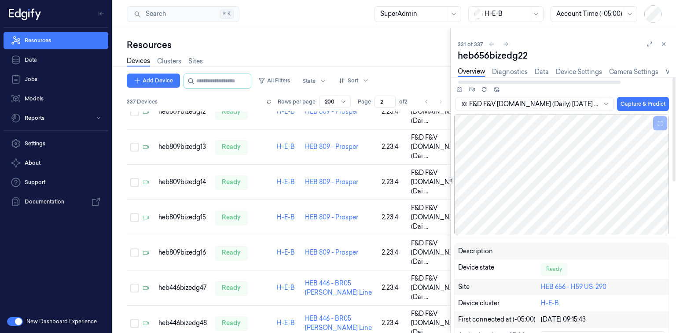
click at [589, 77] on div "F&D F&V v4.5.ST (Daily) 2025-08-03 16:30 2025-08-03 16:30 Auto Save Capture & P…" at bounding box center [558, 205] width 236 height 256
click at [584, 72] on link "Device Settings" at bounding box center [579, 72] width 46 height 10
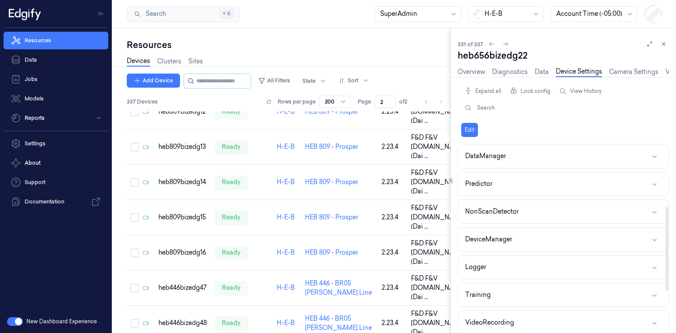
scroll to position [176, 0]
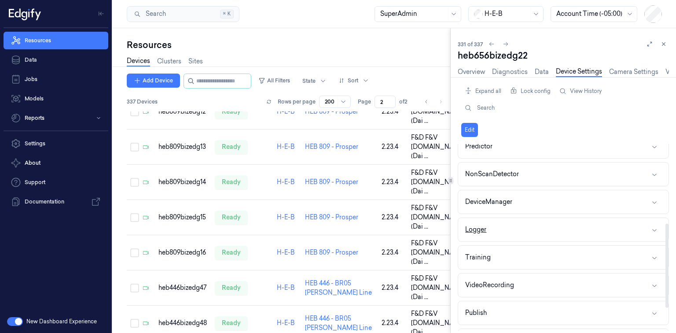
click at [484, 231] on div "Logger" at bounding box center [475, 229] width 21 height 9
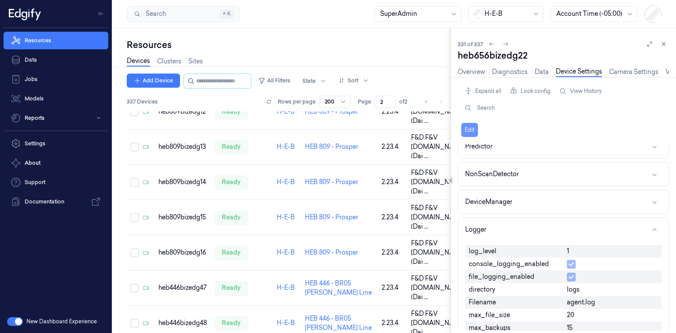
click at [472, 128] on button "Edit" at bounding box center [469, 130] width 17 height 14
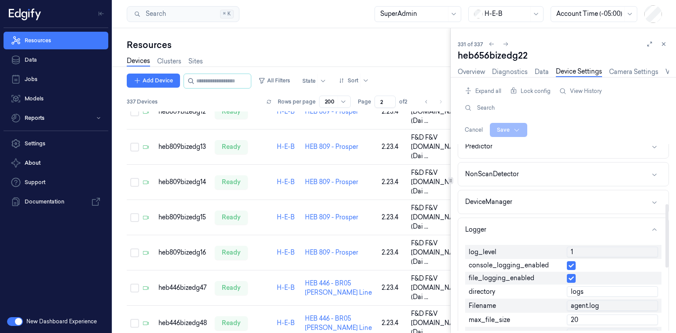
click at [585, 252] on input "1" at bounding box center [612, 251] width 91 height 11
click at [577, 246] on input "0" at bounding box center [612, 251] width 91 height 11
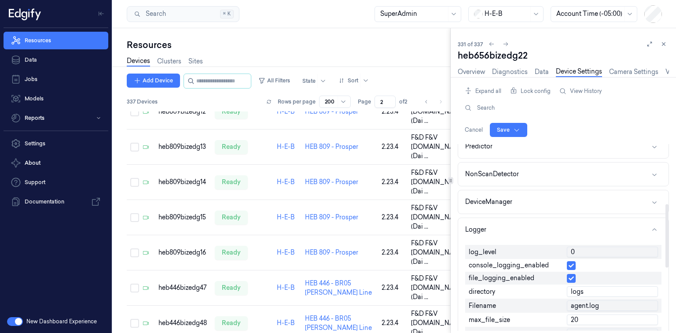
click at [595, 247] on input "0" at bounding box center [612, 251] width 91 height 11
type input "1"
click at [508, 134] on div "Cancel Save" at bounding box center [563, 130] width 204 height 14
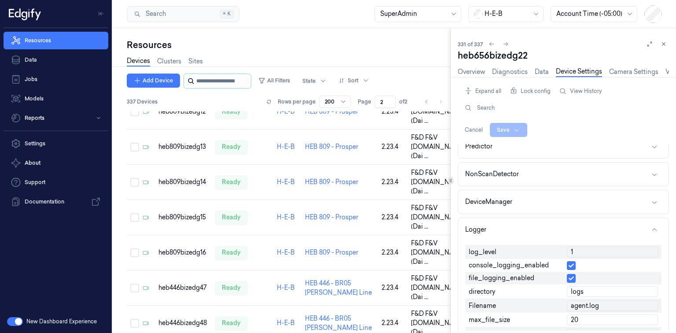
click at [199, 77] on input "string" at bounding box center [222, 81] width 53 height 14
paste input "**********"
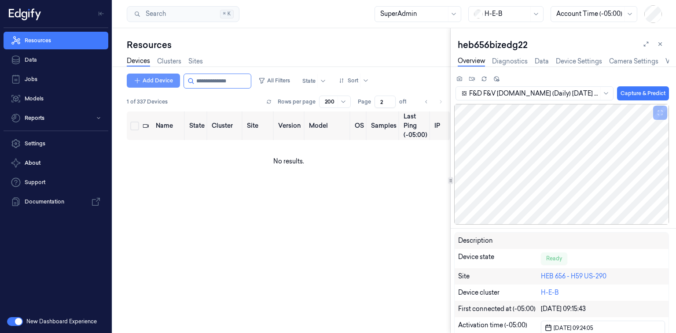
drag, startPoint x: 195, startPoint y: 80, endPoint x: 178, endPoint y: 84, distance: 18.0
click at [178, 84] on div "Add Device All Filters State Sort" at bounding box center [250, 80] width 246 height 15
type input "**********"
click at [659, 45] on icon at bounding box center [660, 44] width 6 height 6
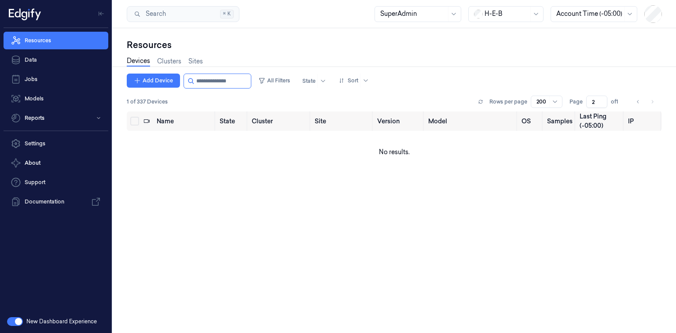
click at [131, 101] on span "1 of 337 Devices" at bounding box center [147, 102] width 41 height 8
click at [160, 101] on span "1 of 337 Devices" at bounding box center [147, 102] width 41 height 8
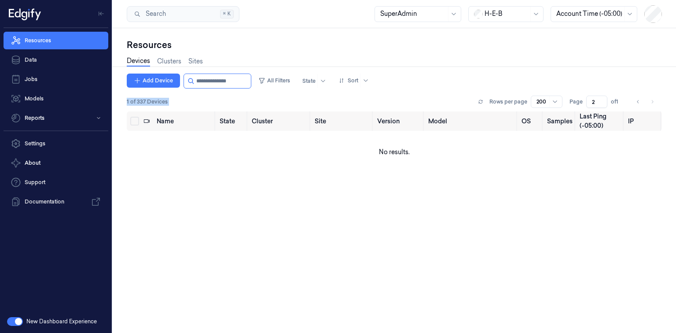
click at [160, 101] on span "1 of 337 Devices" at bounding box center [147, 102] width 41 height 8
click at [638, 100] on icon "Go to previous page" at bounding box center [637, 101] width 2 height 3
type input "1"
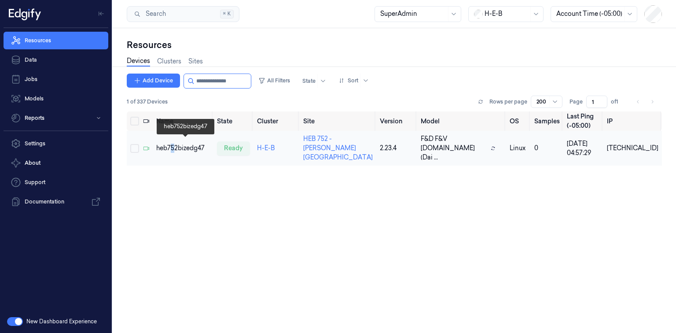
click at [175, 143] on div "heb752bizedg47" at bounding box center [183, 147] width 54 height 9
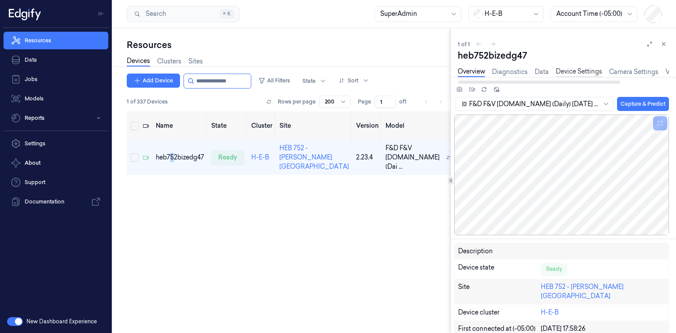
click at [569, 71] on link "Device Settings" at bounding box center [579, 72] width 46 height 10
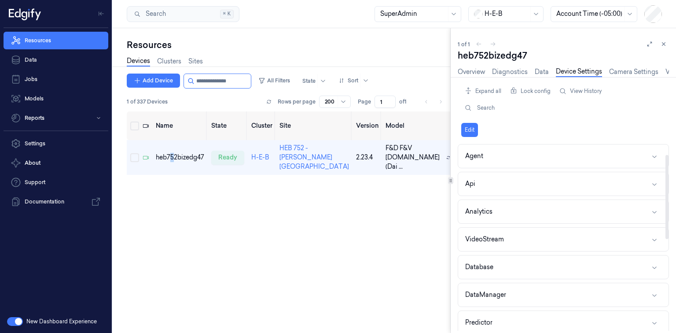
scroll to position [141, 0]
click at [502, 264] on button "Logger" at bounding box center [563, 264] width 210 height 23
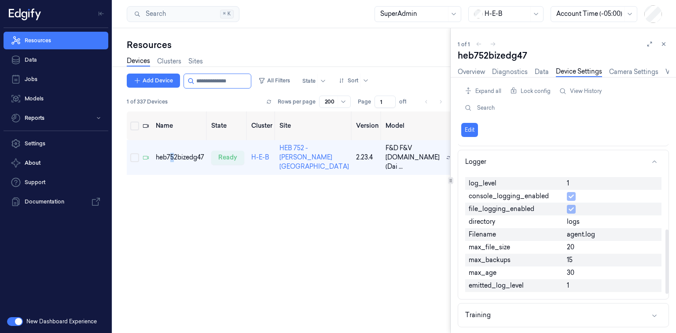
scroll to position [246, 0]
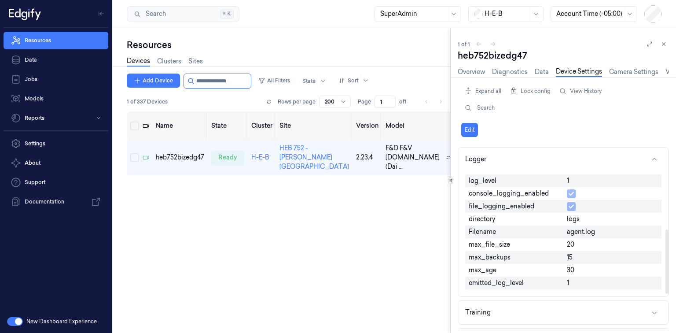
click at [579, 179] on div "1" at bounding box center [612, 180] width 98 height 13
click at [464, 129] on button "Edit" at bounding box center [469, 130] width 17 height 14
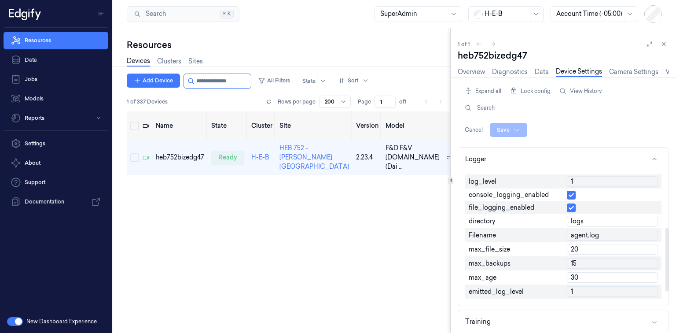
click at [596, 181] on input "1" at bounding box center [612, 181] width 91 height 11
type input "0"
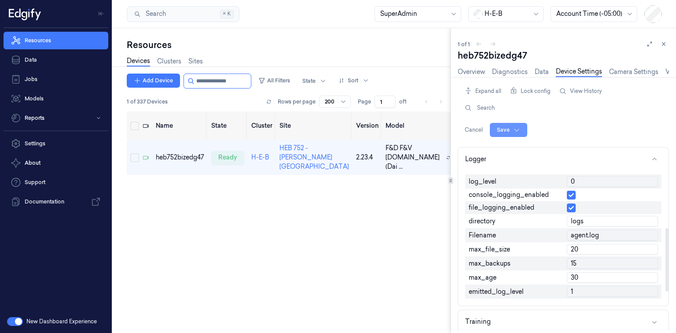
click at [520, 131] on html "Resources Data Jobs Models Reports Settings About Support Documentation New Das…" at bounding box center [338, 166] width 676 height 333
click at [500, 162] on div "Save to multiple devices" at bounding box center [485, 162] width 78 height 15
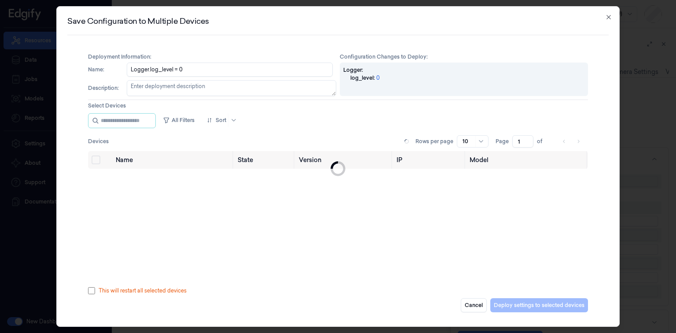
click at [476, 139] on div "10" at bounding box center [473, 141] width 32 height 12
click at [472, 189] on div "50" at bounding box center [473, 187] width 20 height 9
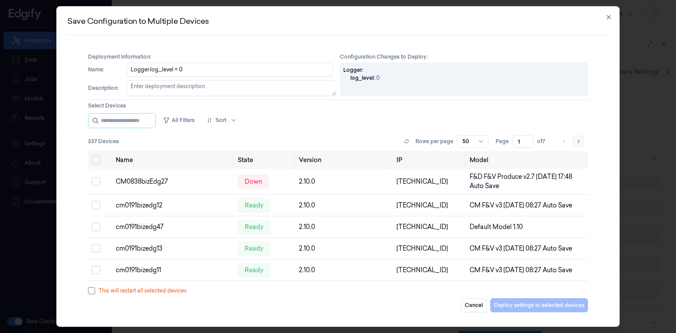
click at [577, 139] on icon "Go to next page" at bounding box center [577, 141] width 5 height 7
click at [577, 139] on li "pagination" at bounding box center [578, 141] width 12 height 12
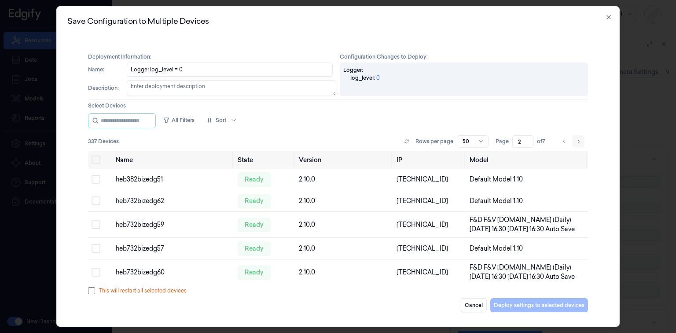
click at [577, 139] on icon "Go to next page" at bounding box center [577, 141] width 5 height 7
click at [577, 139] on li "pagination" at bounding box center [578, 141] width 12 height 12
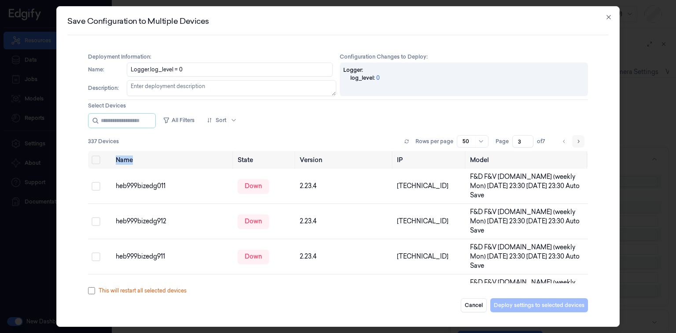
click at [577, 139] on icon "Go to next page" at bounding box center [577, 141] width 5 height 7
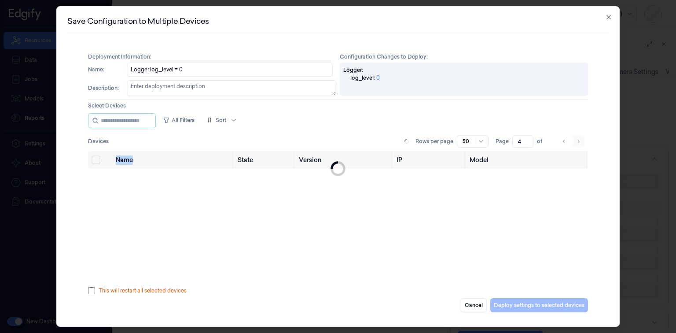
click at [577, 139] on li "pagination" at bounding box center [578, 141] width 12 height 12
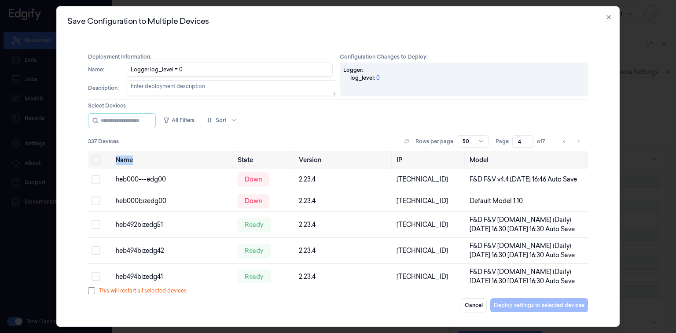
click at [578, 139] on icon "Go to next page" at bounding box center [577, 141] width 5 height 7
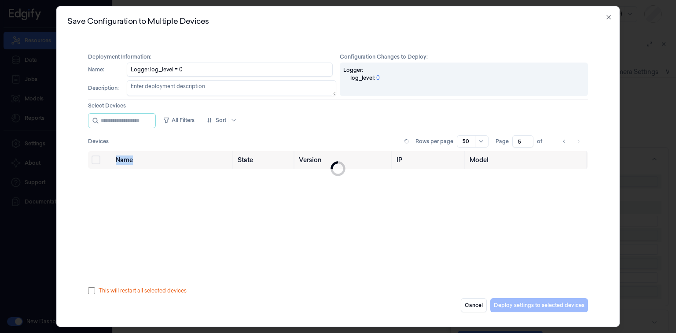
click at [578, 139] on icon "Go to next page" at bounding box center [577, 141] width 5 height 7
type input "6"
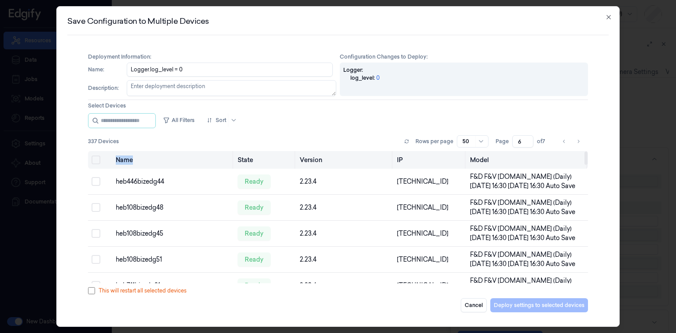
click at [94, 160] on button "Select all" at bounding box center [95, 159] width 9 height 9
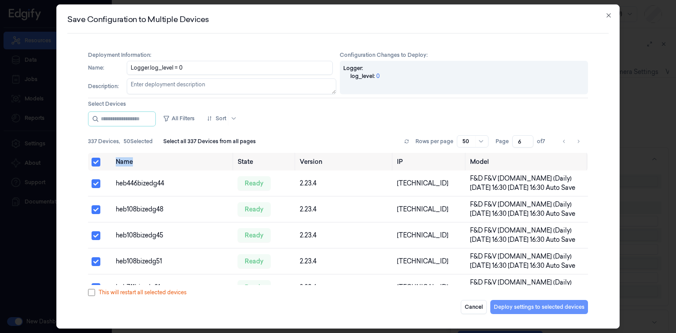
click at [523, 301] on button "Deploy settings to selected devices" at bounding box center [539, 307] width 98 height 14
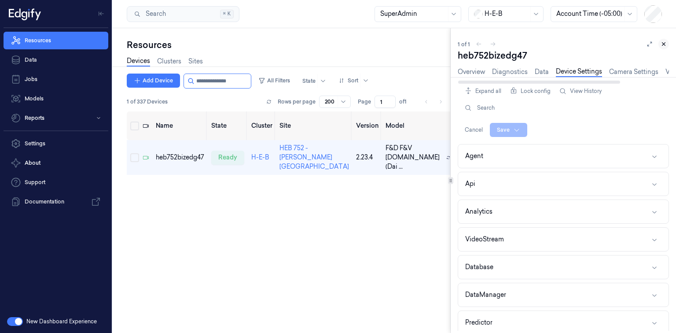
scroll to position [246, 0]
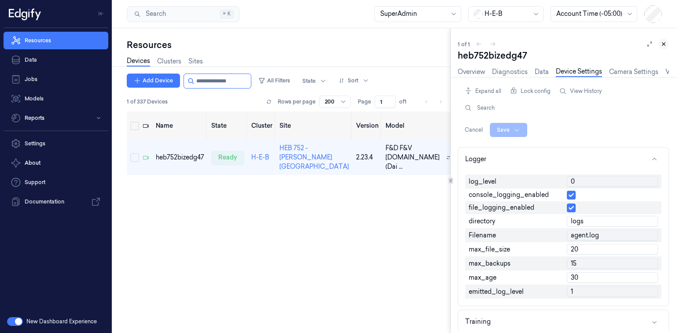
click at [663, 46] on icon at bounding box center [663, 44] width 6 height 6
